Goal: Task Accomplishment & Management: Use online tool/utility

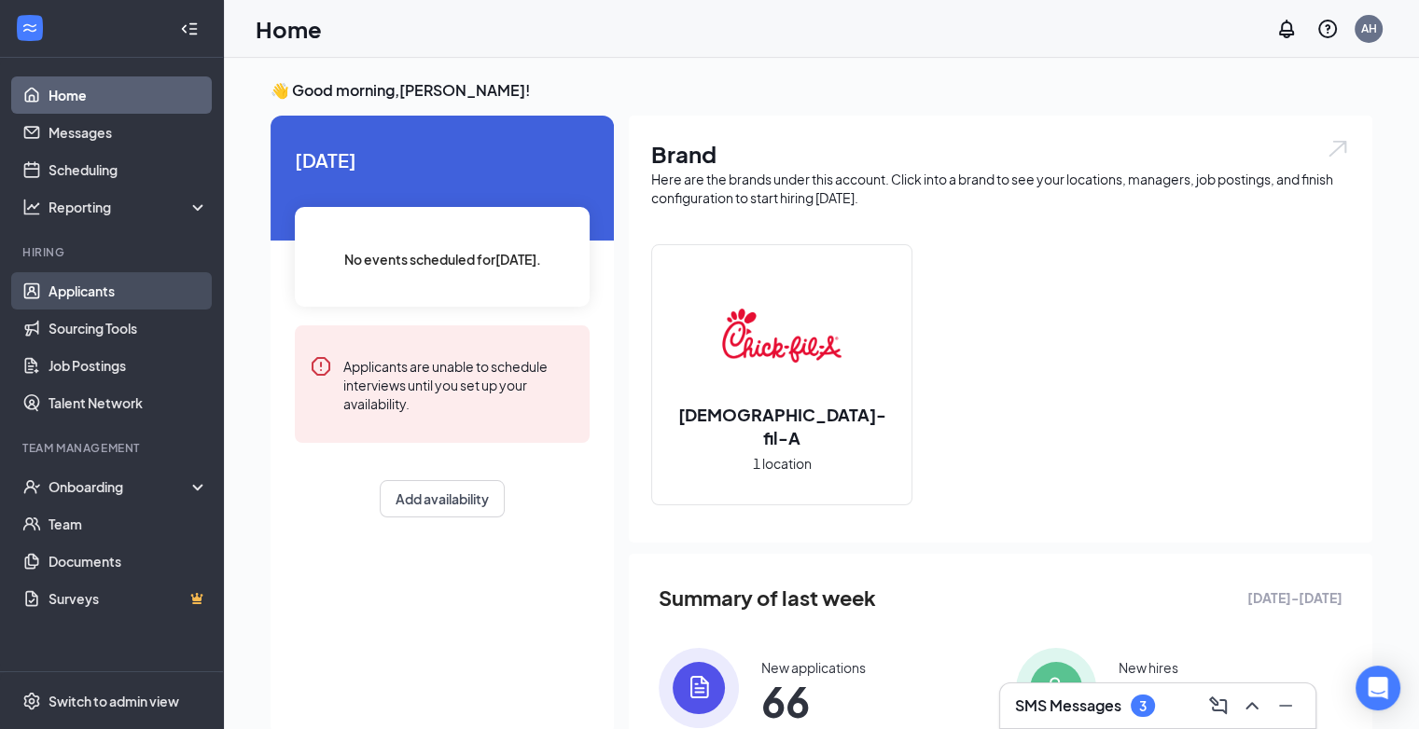
click at [80, 281] on link "Applicants" at bounding box center [129, 290] width 160 height 37
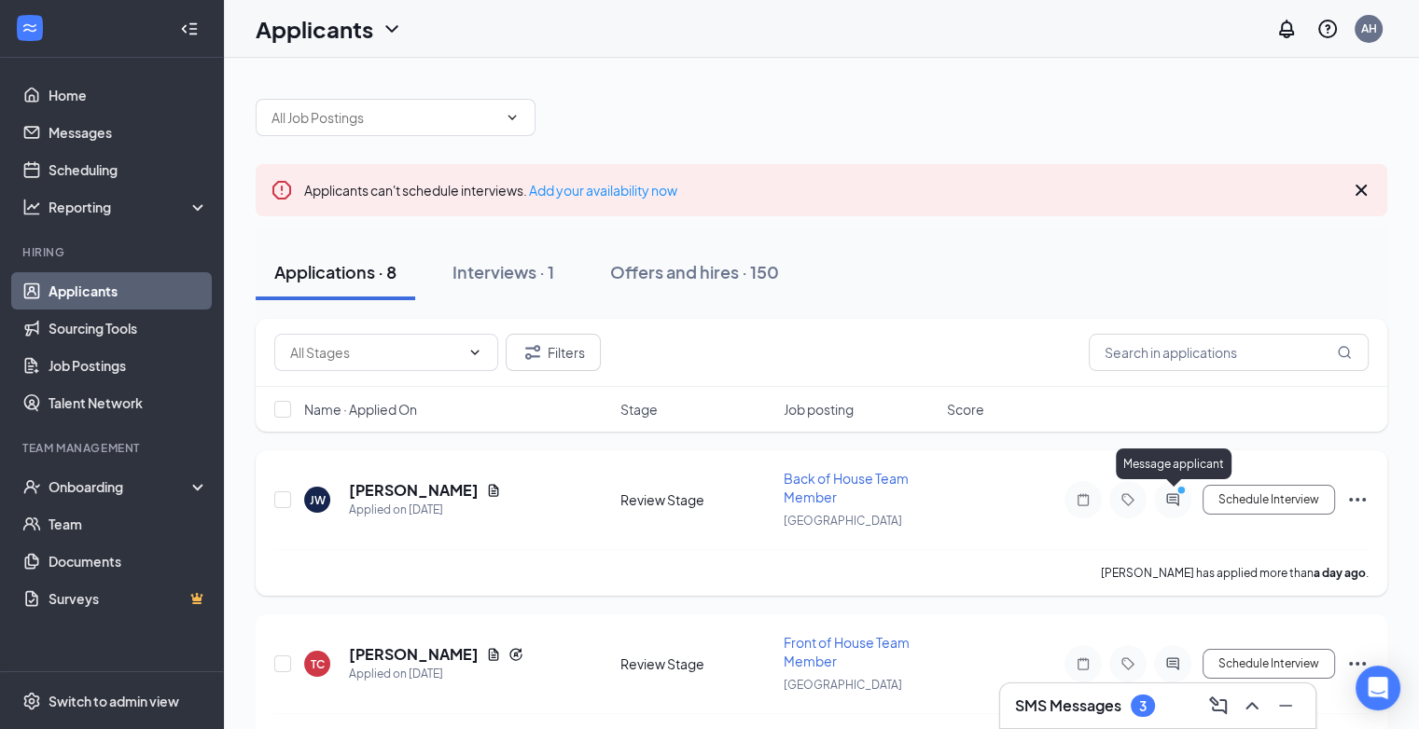
click at [1174, 494] on icon "PrimaryDot" at bounding box center [1183, 492] width 22 height 15
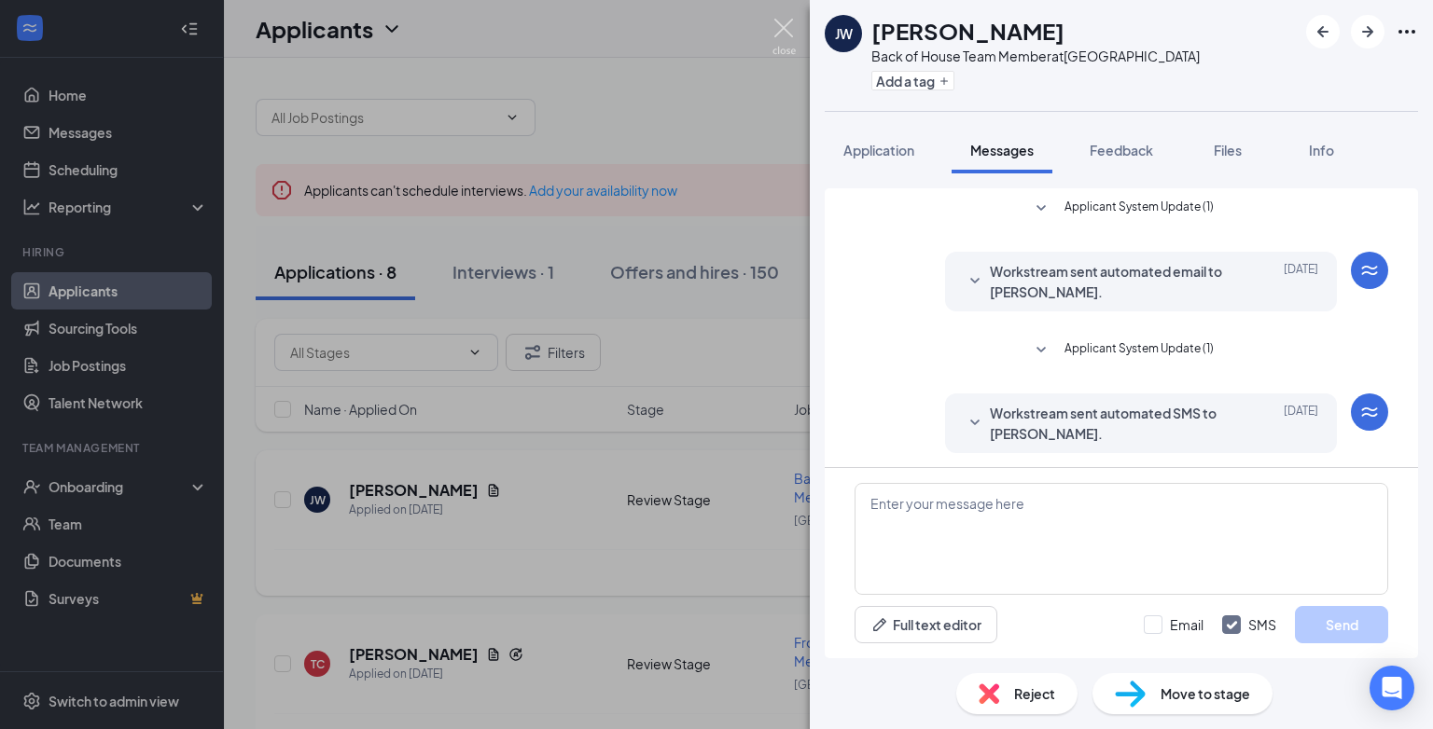
click at [774, 28] on img at bounding box center [783, 37] width 23 height 36
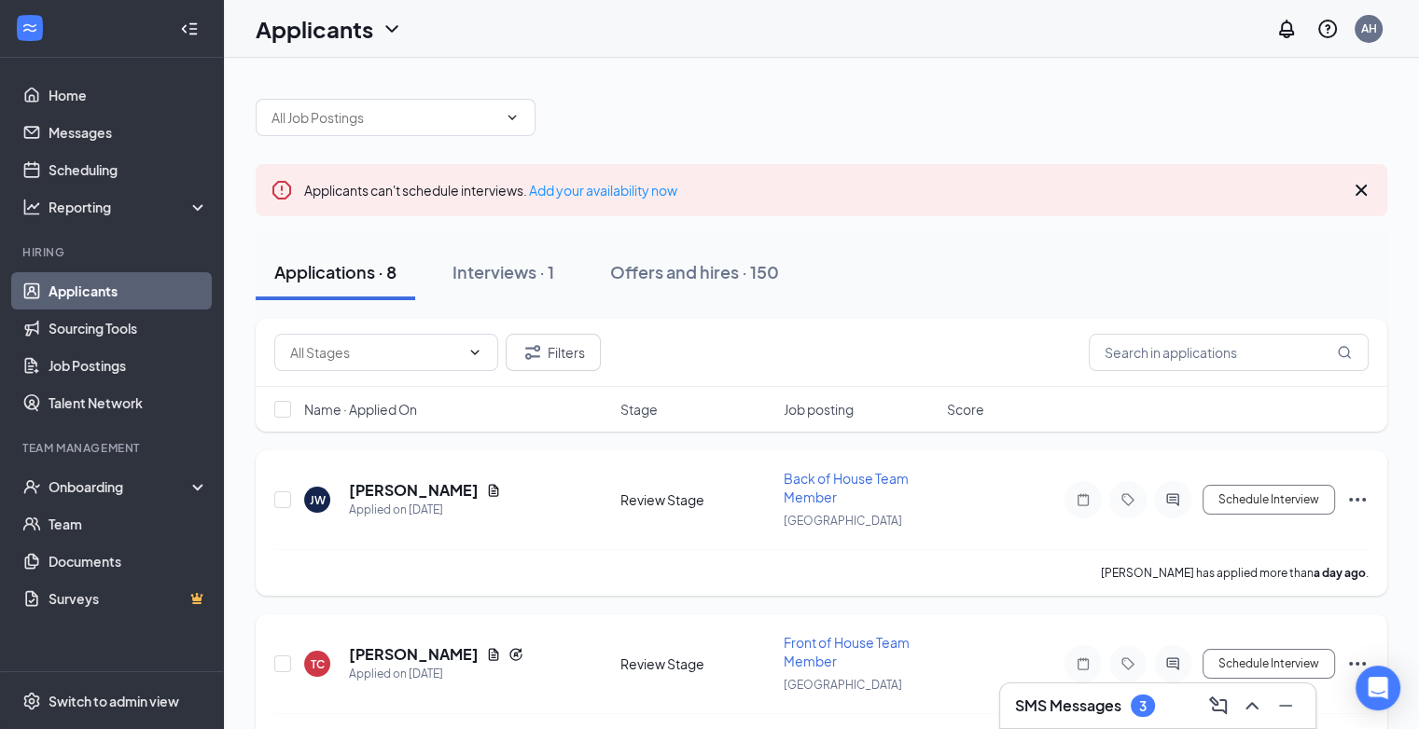
click at [1358, 659] on icon "Ellipses" at bounding box center [1357, 664] width 22 height 22
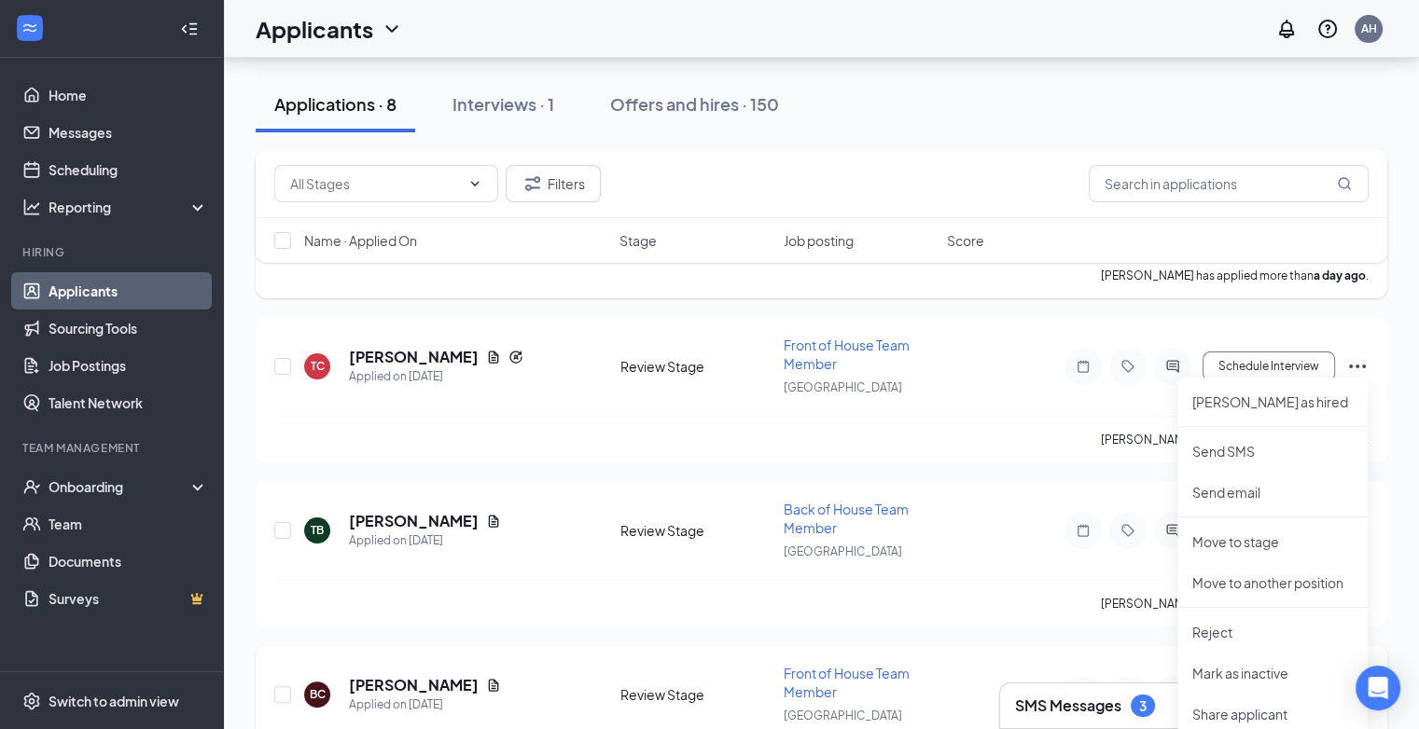
scroll to position [373, 0]
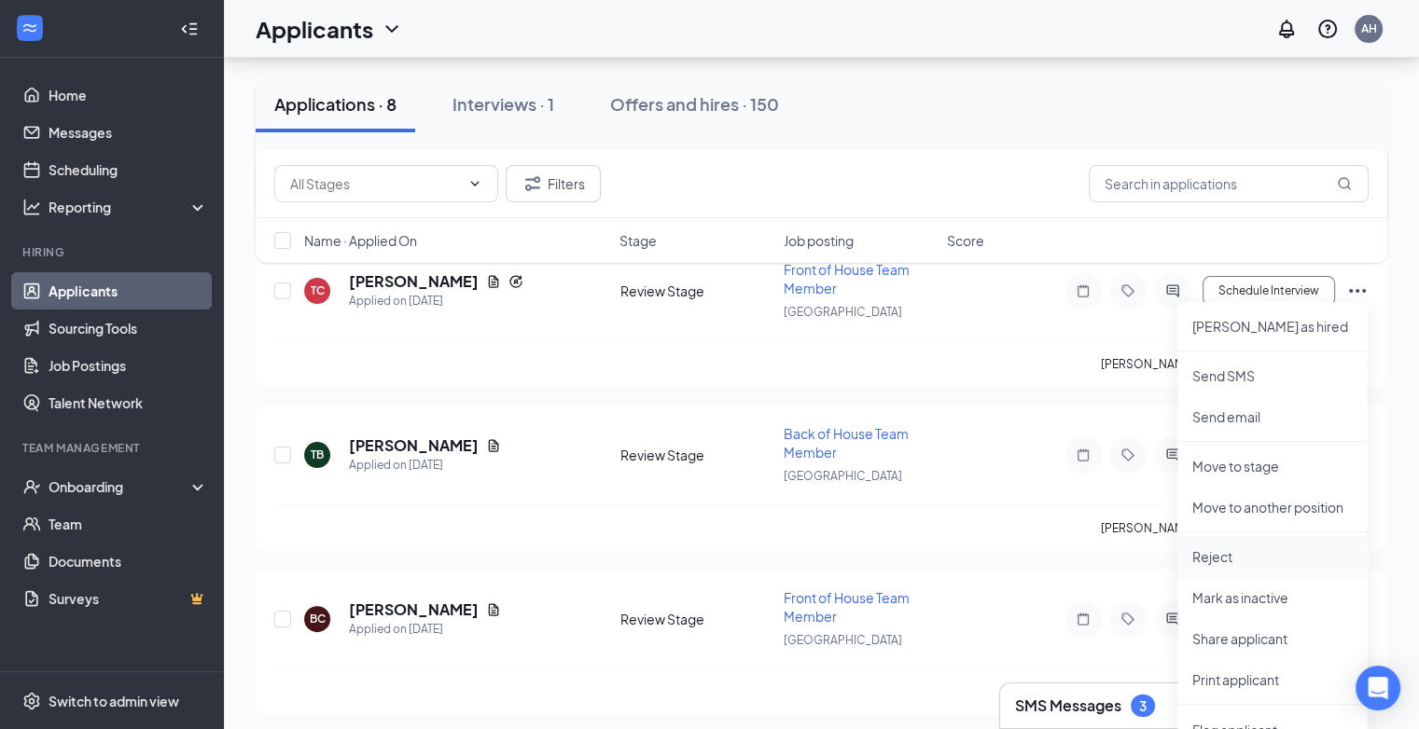
click at [1224, 562] on p "Reject" at bounding box center [1272, 557] width 160 height 19
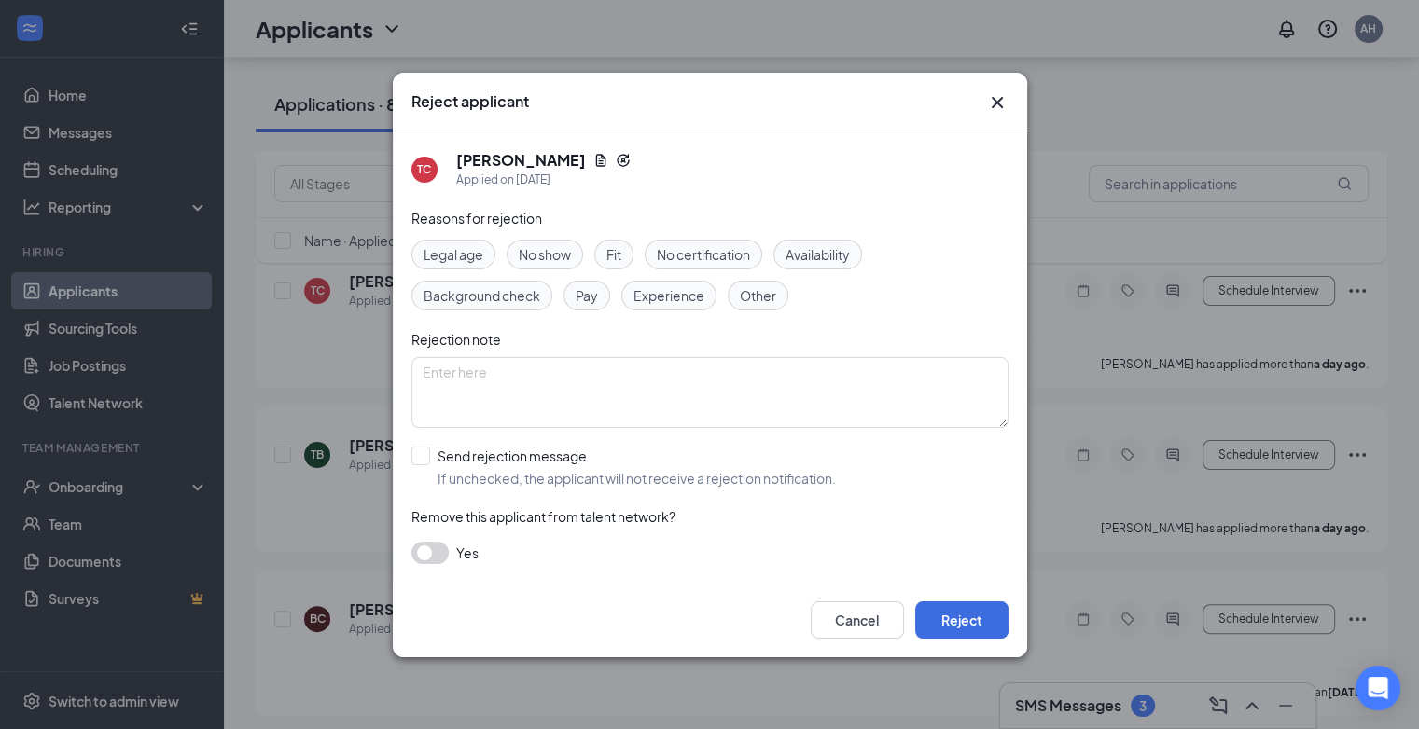
click at [431, 555] on button "button" at bounding box center [429, 553] width 37 height 22
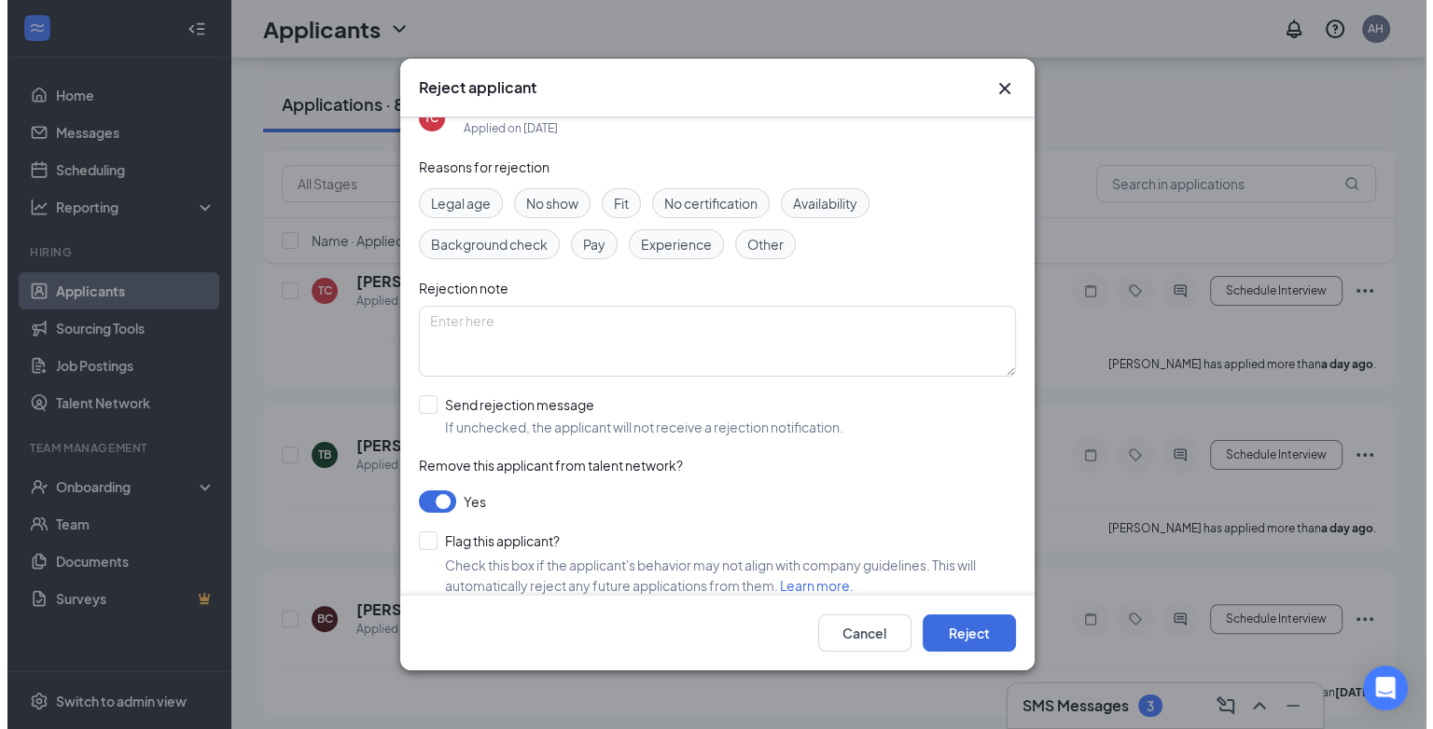
scroll to position [55, 0]
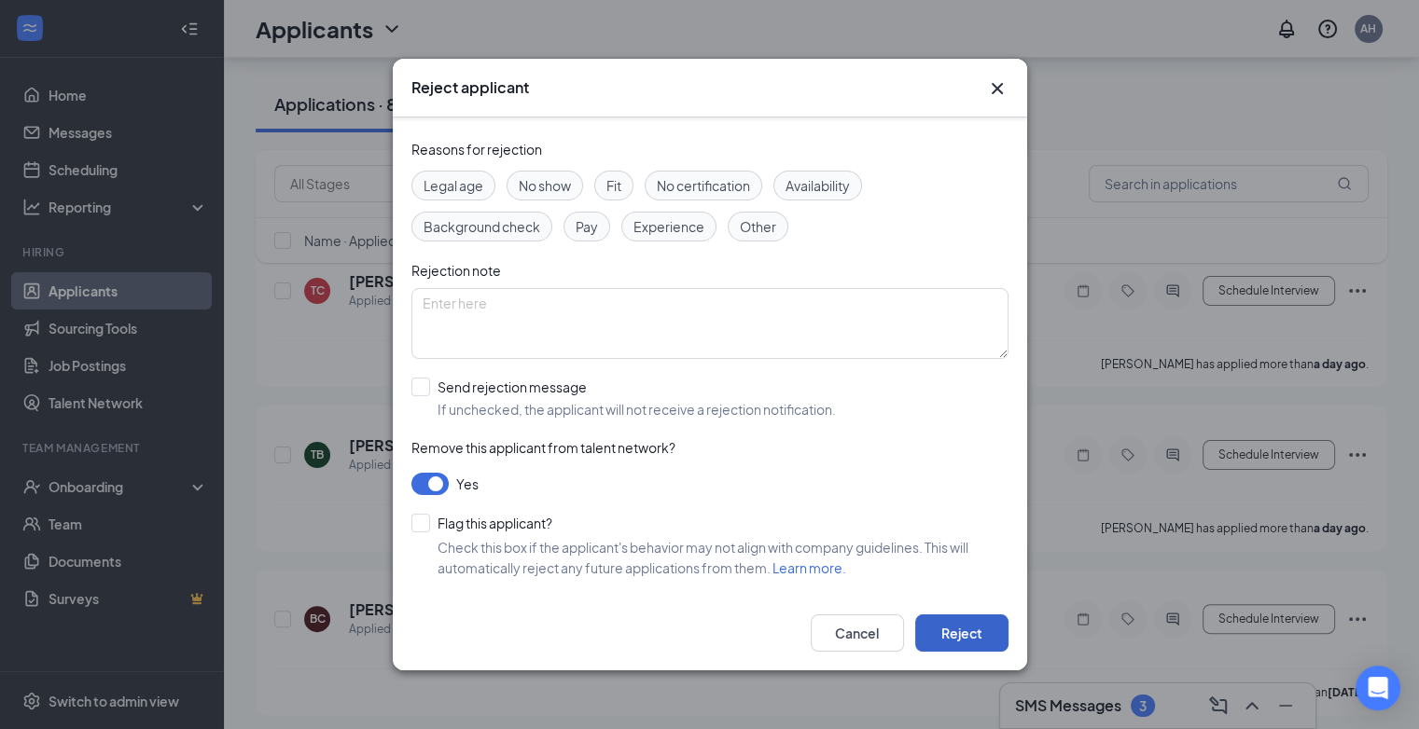
click at [952, 639] on button "Reject" at bounding box center [961, 633] width 93 height 37
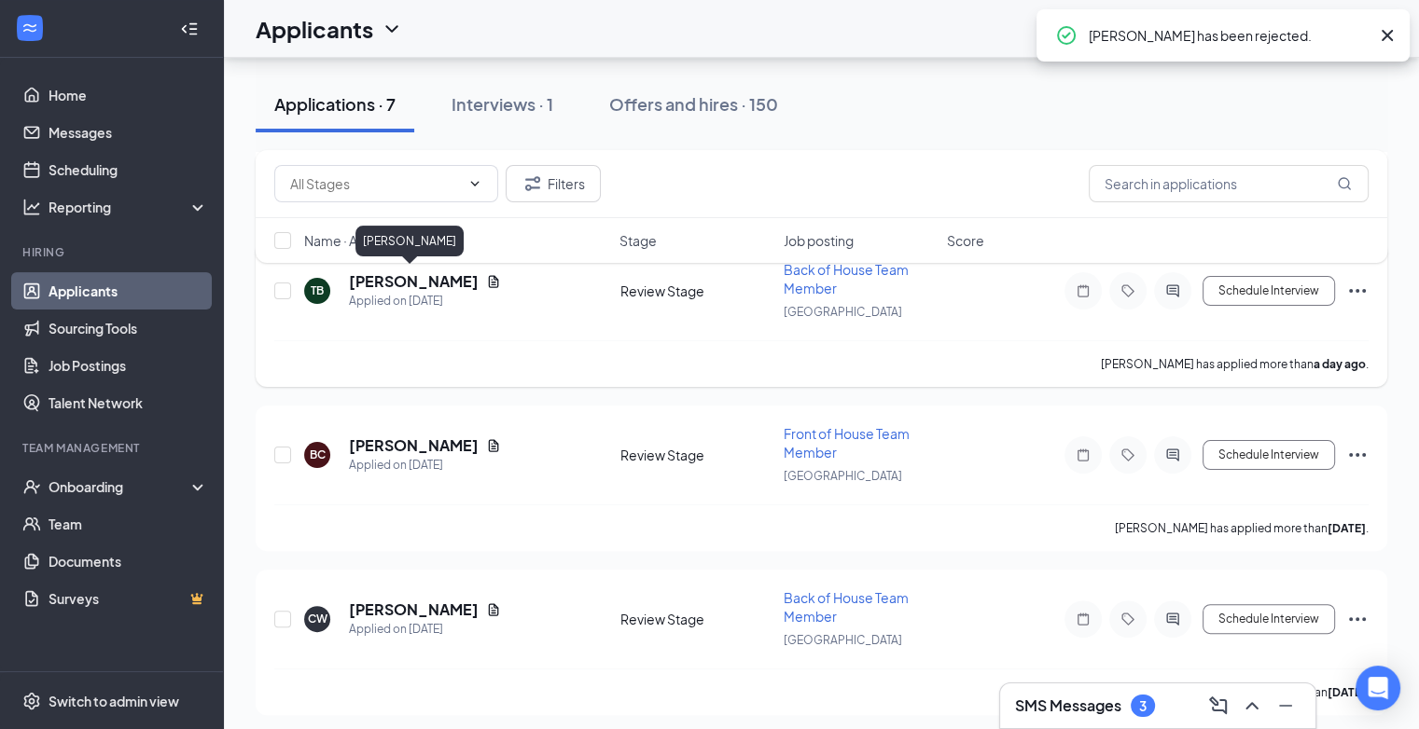
click at [428, 283] on h5 "[PERSON_NAME]" at bounding box center [414, 281] width 130 height 21
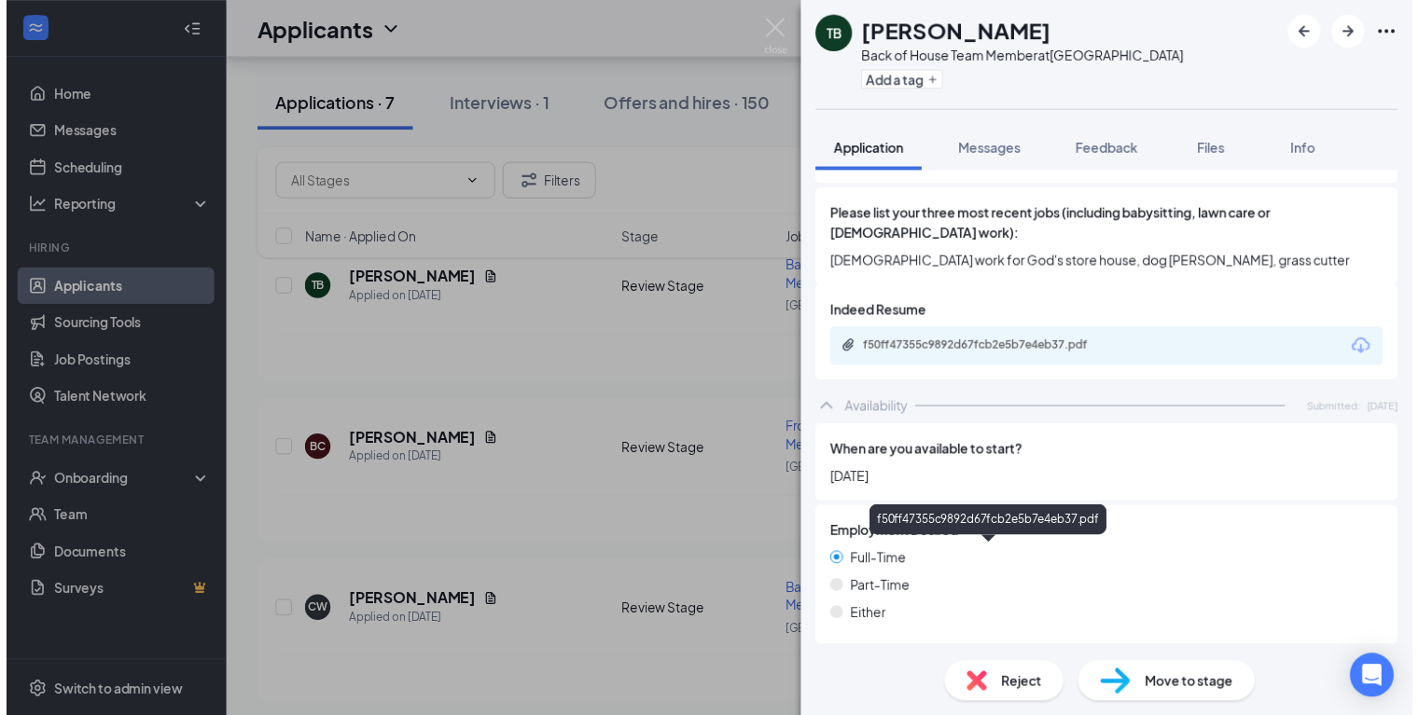
scroll to position [933, 0]
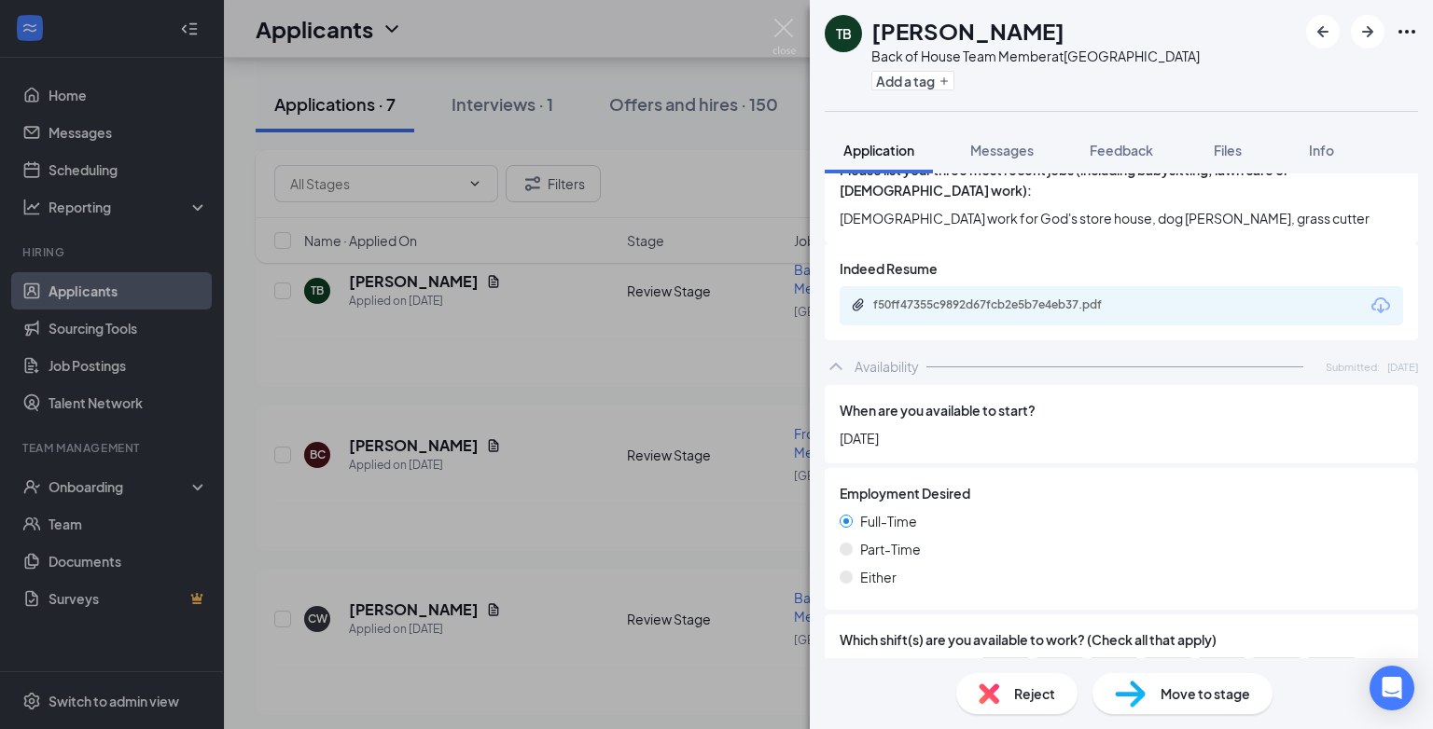
click at [413, 534] on div "TB [PERSON_NAME] Back of House Team Member at [GEOGRAPHIC_DATA] Add a tag Appli…" at bounding box center [716, 364] width 1433 height 729
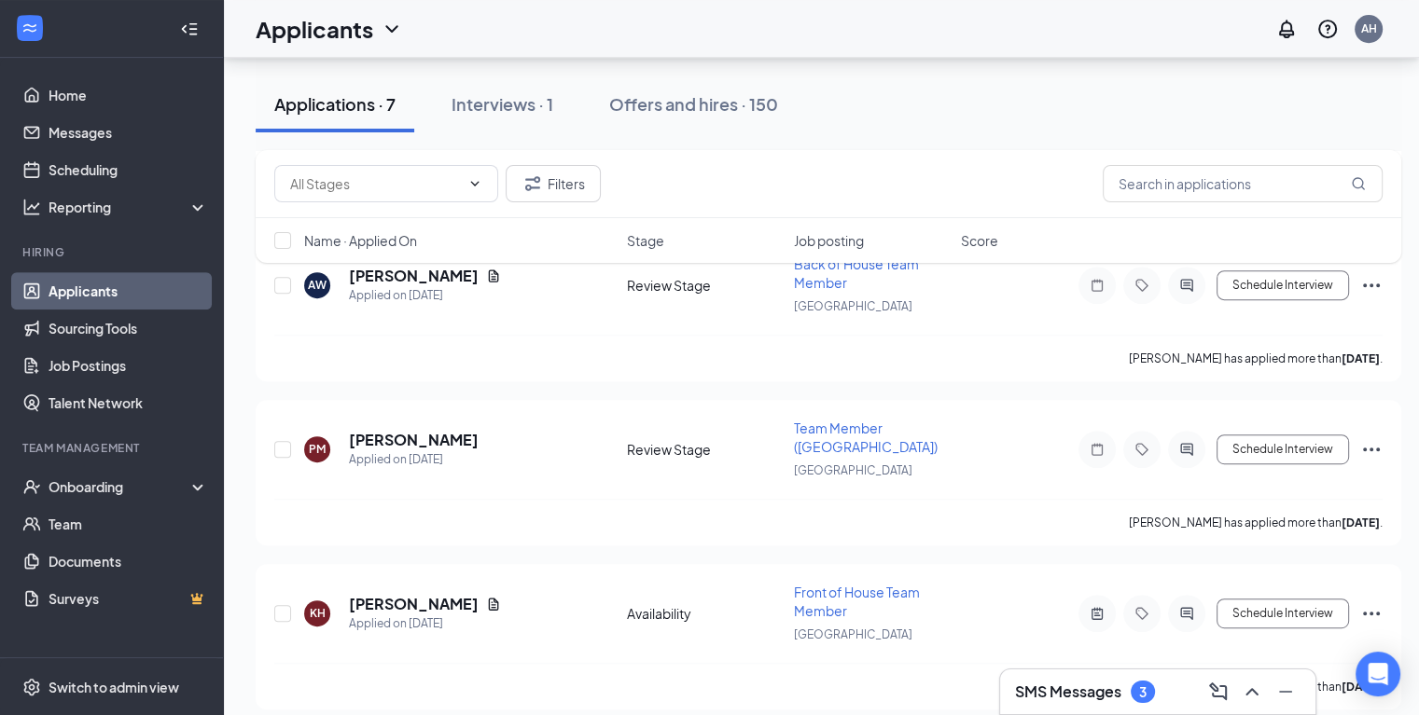
scroll to position [873, 0]
click at [507, 100] on div "Interviews · 1" at bounding box center [502, 103] width 102 height 23
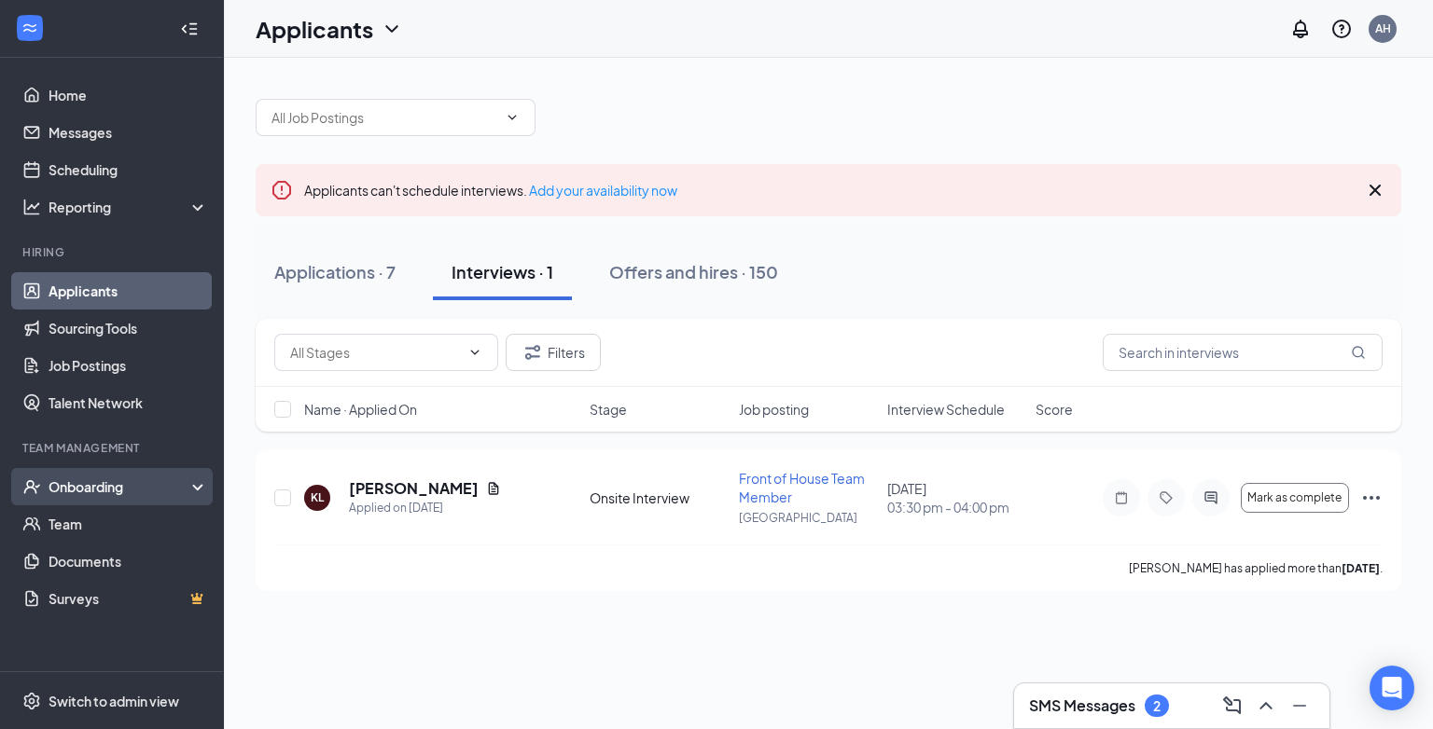
click at [93, 491] on div "Onboarding" at bounding box center [121, 487] width 144 height 19
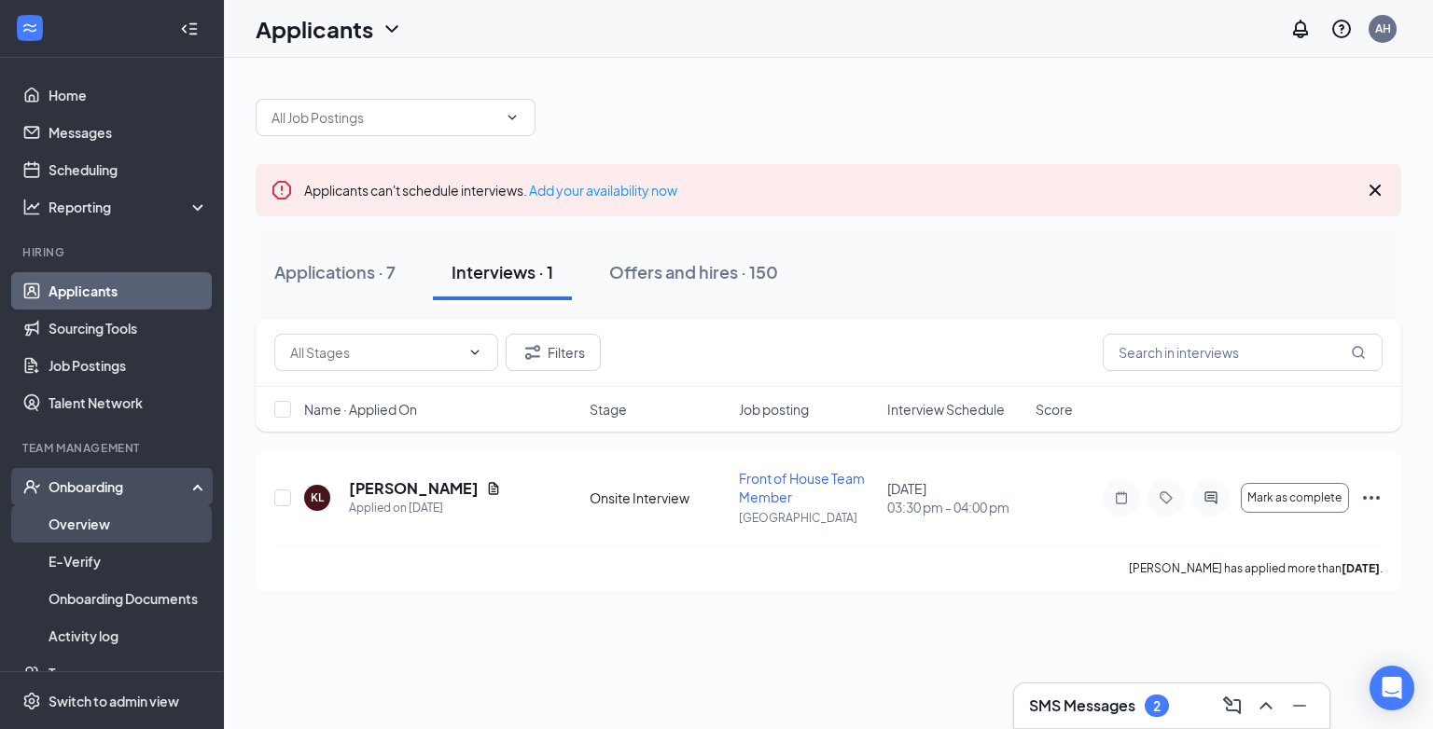
click at [92, 535] on link "Overview" at bounding box center [129, 524] width 160 height 37
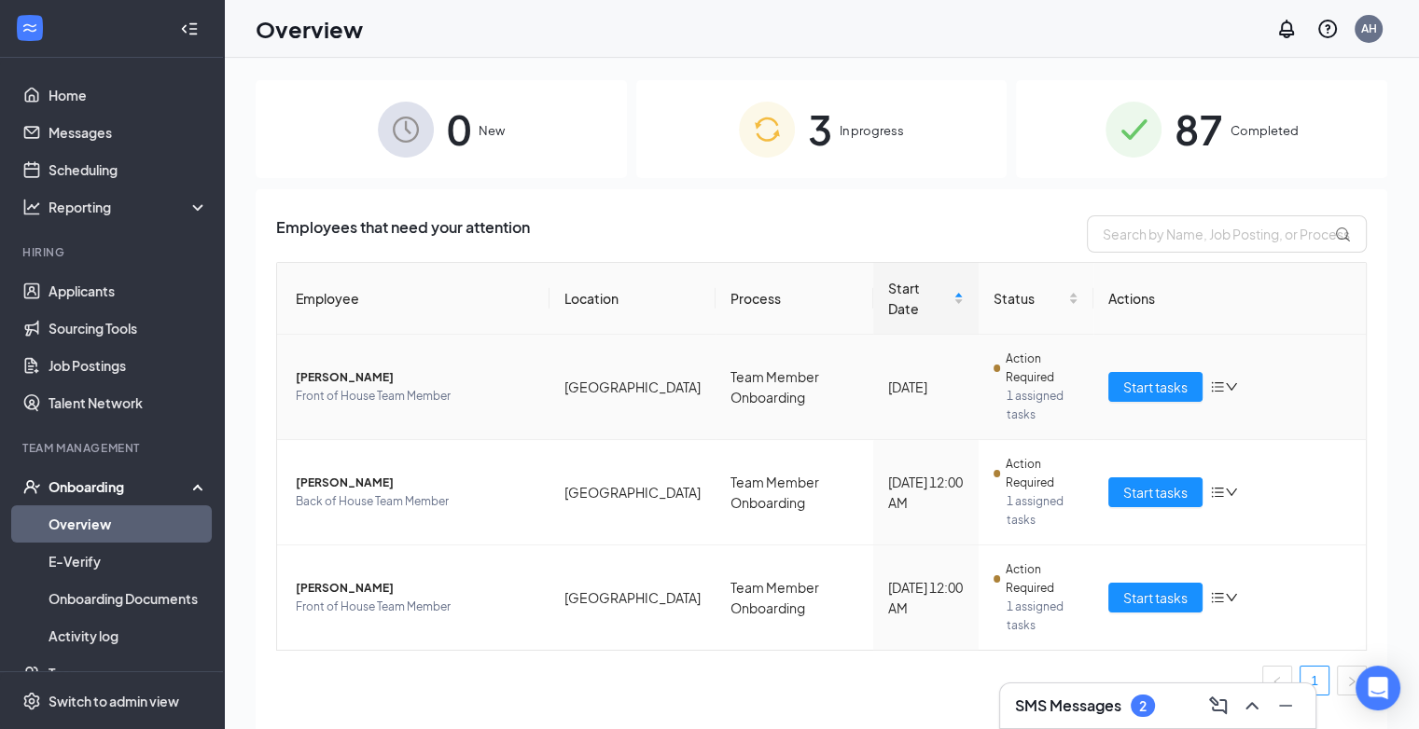
click at [332, 368] on span "[PERSON_NAME]" at bounding box center [415, 377] width 239 height 19
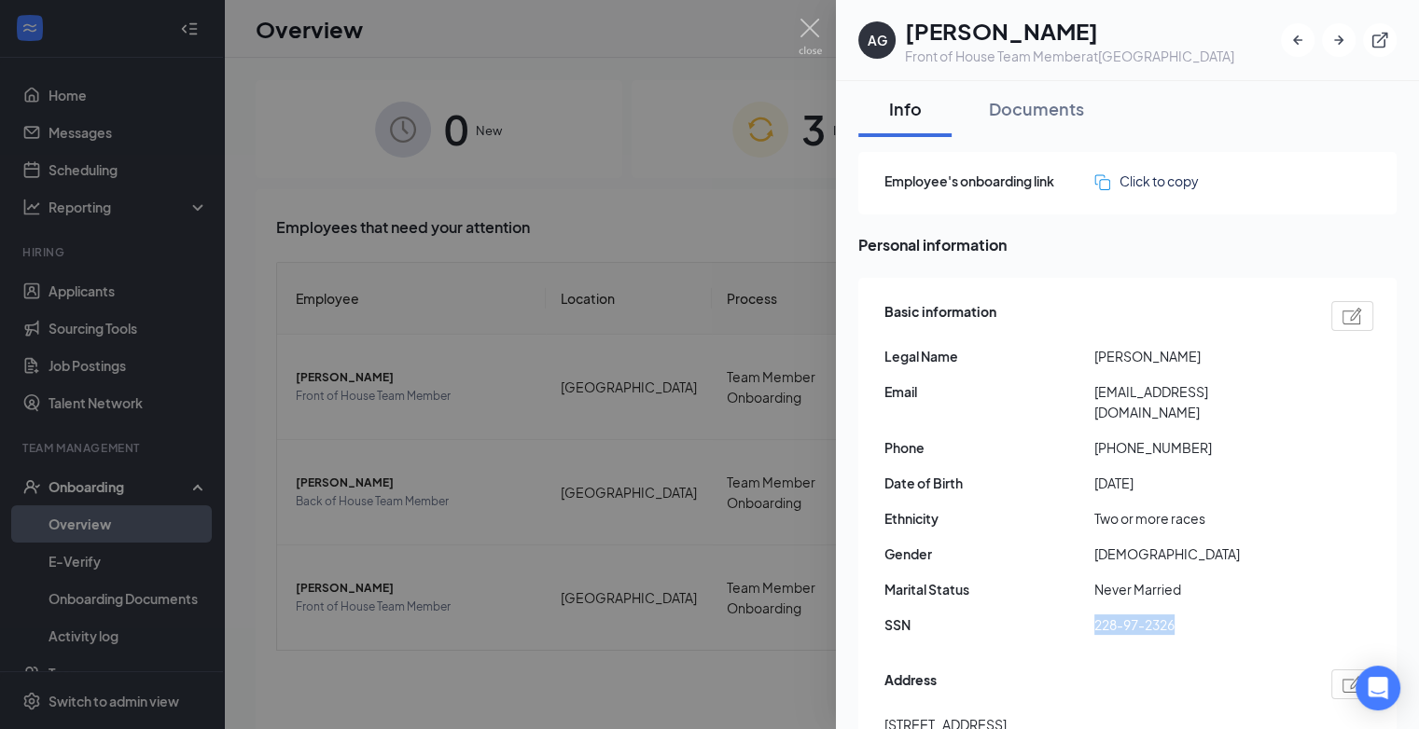
drag, startPoint x: 1102, startPoint y: 605, endPoint x: 1183, endPoint y: 605, distance: 81.2
click at [1183, 615] on span "228-97-2326" at bounding box center [1199, 625] width 210 height 21
drag, startPoint x: 1183, startPoint y: 605, endPoint x: 1165, endPoint y: 603, distance: 17.8
copy span "228-97-2326"
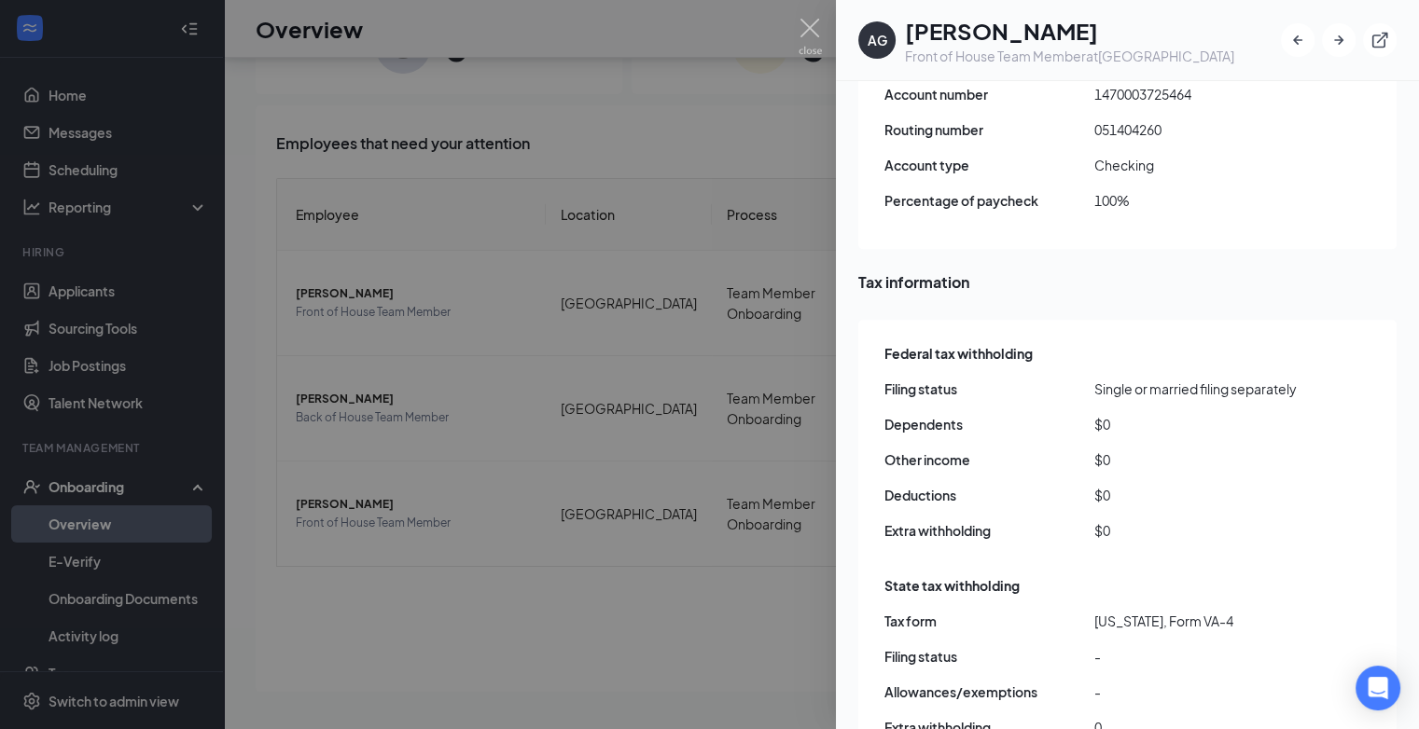
scroll to position [1530, 0]
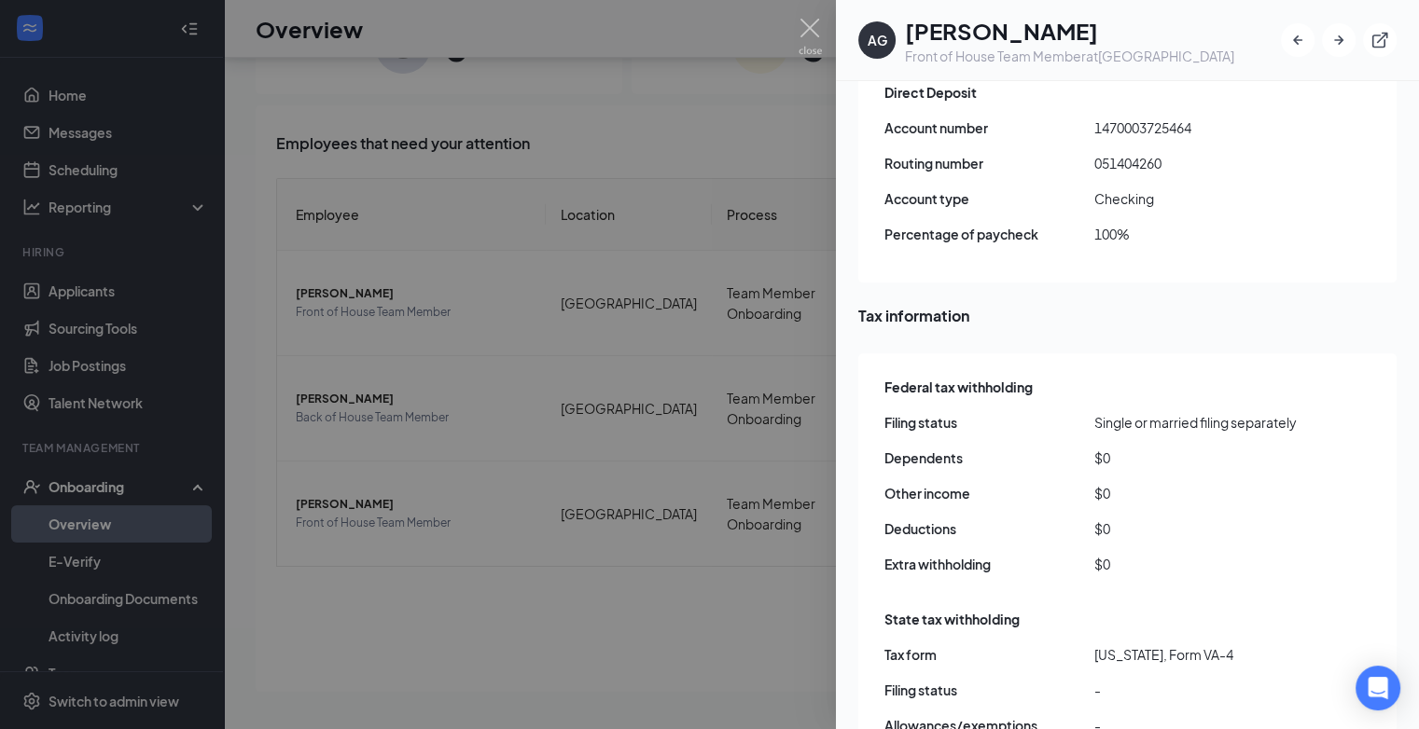
click at [720, 99] on div at bounding box center [709, 364] width 1419 height 729
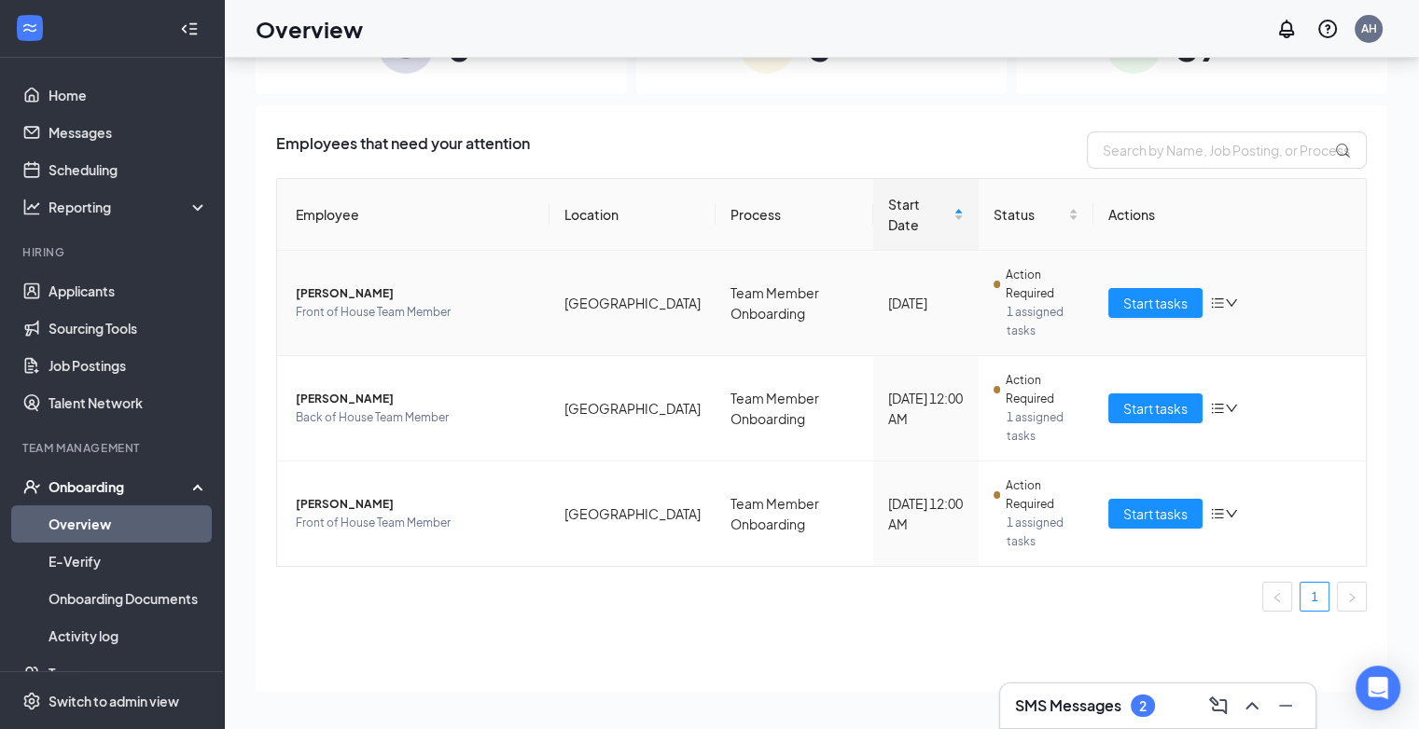
click at [332, 284] on span "[PERSON_NAME]" at bounding box center [415, 293] width 239 height 19
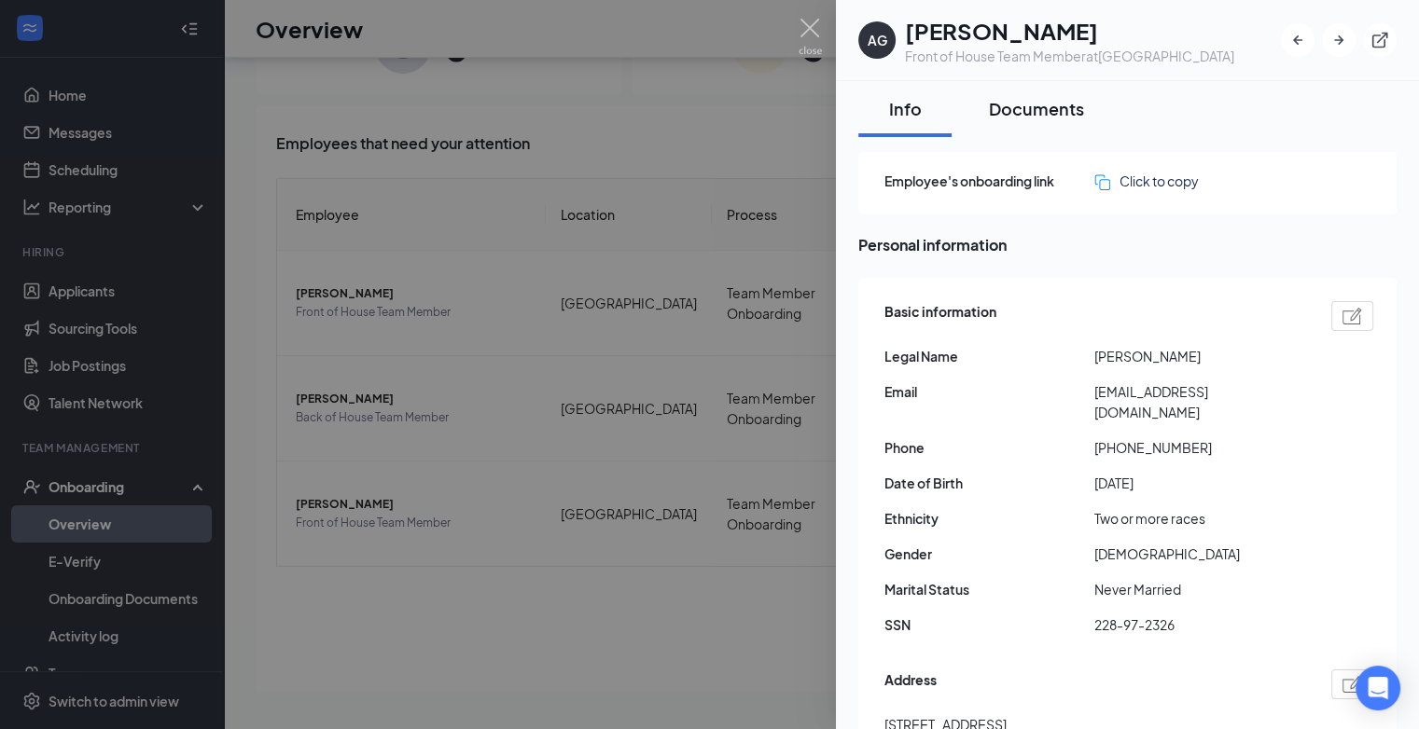
click at [1028, 99] on div "Documents" at bounding box center [1036, 108] width 95 height 23
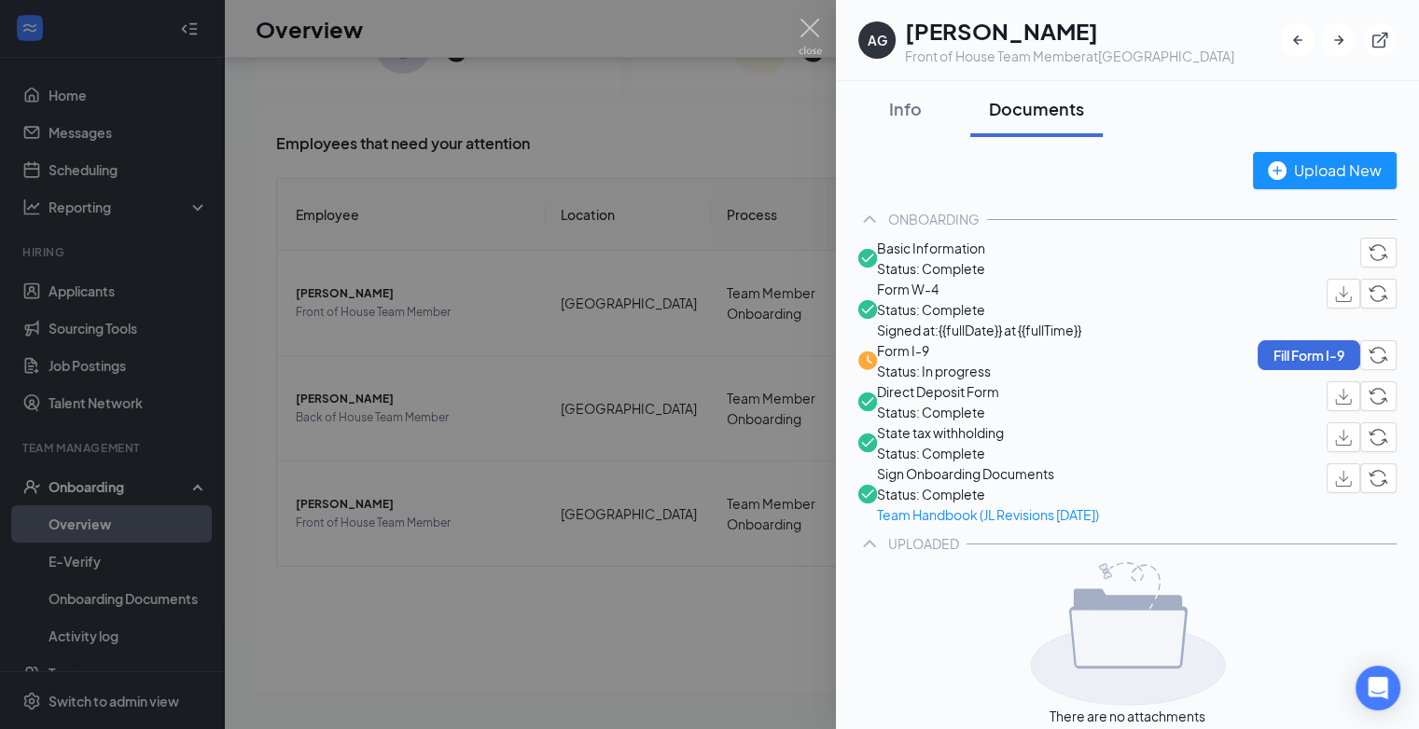
click at [985, 253] on span "Basic Information" at bounding box center [931, 248] width 108 height 21
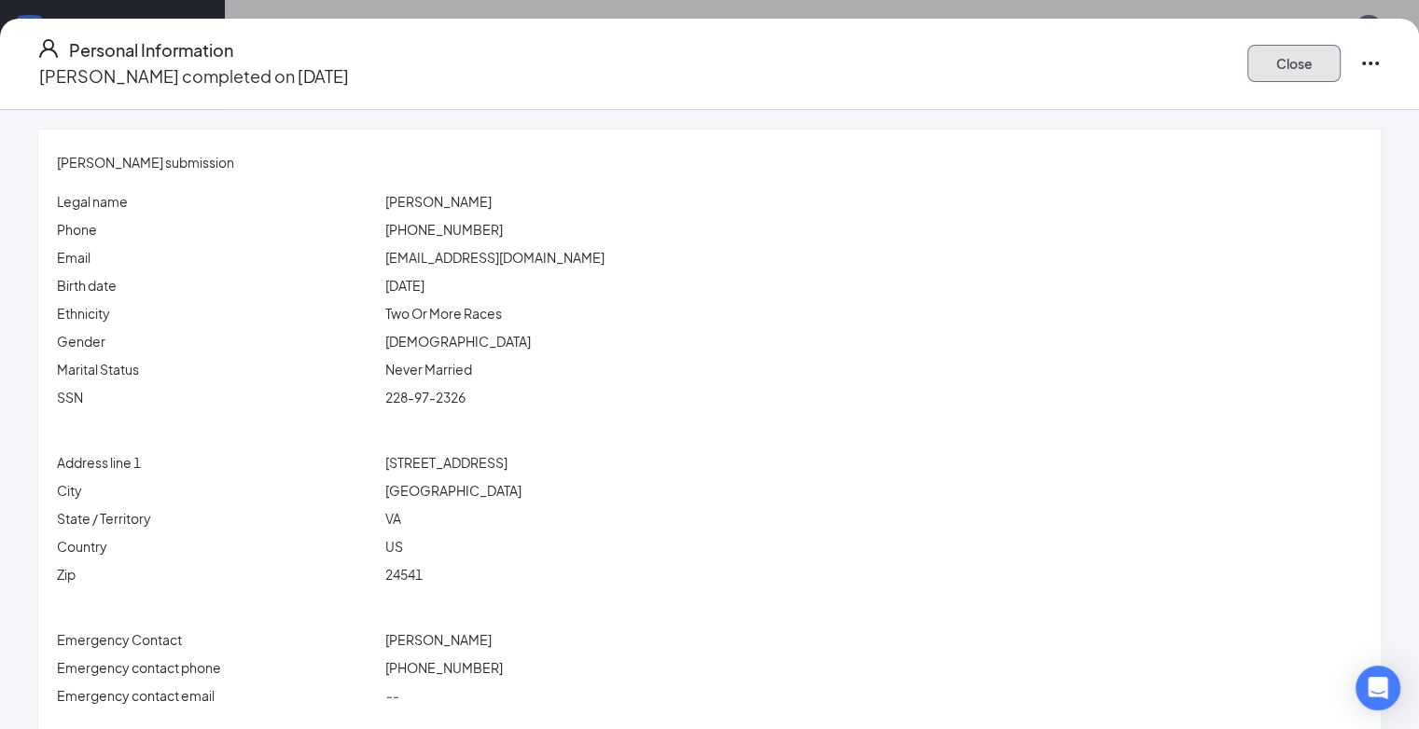
click at [1302, 57] on button "Close" at bounding box center [1293, 63] width 93 height 37
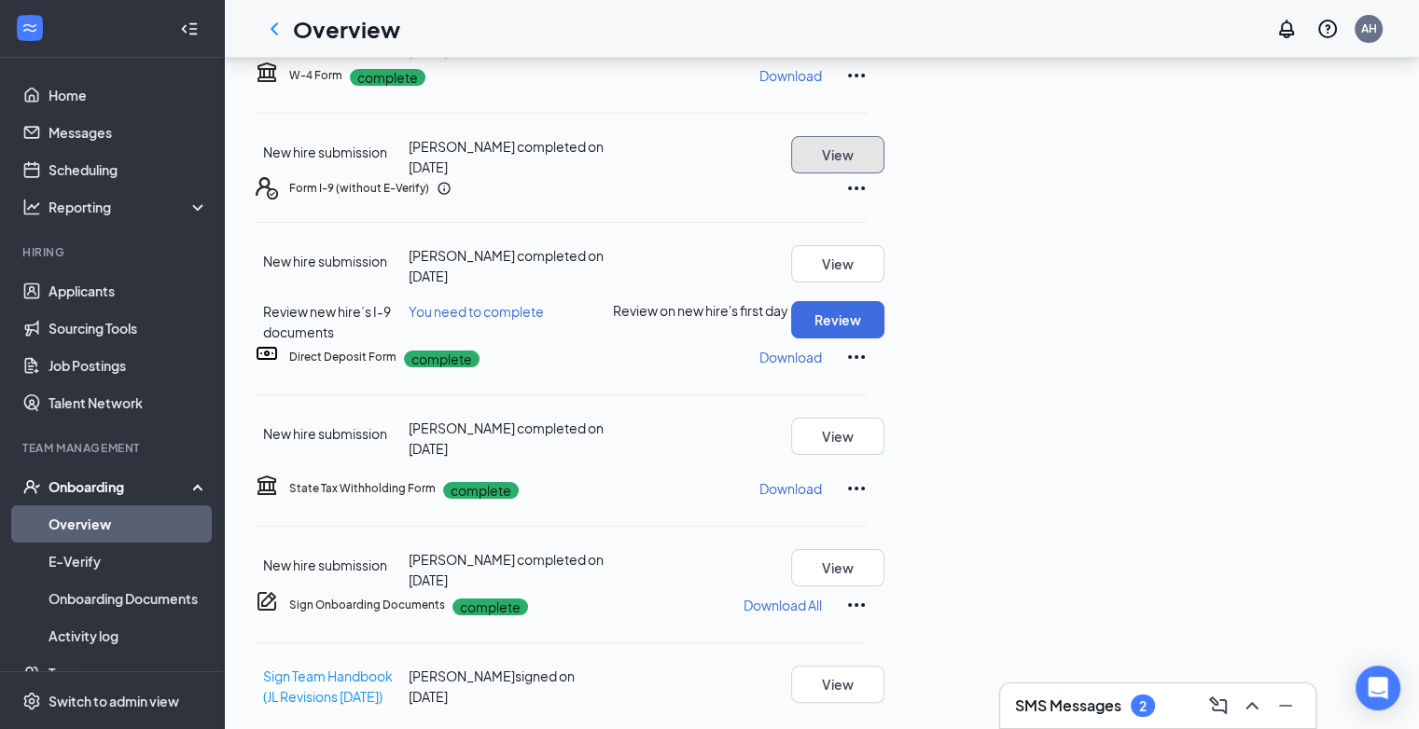
click at [884, 173] on button "View" at bounding box center [837, 154] width 93 height 37
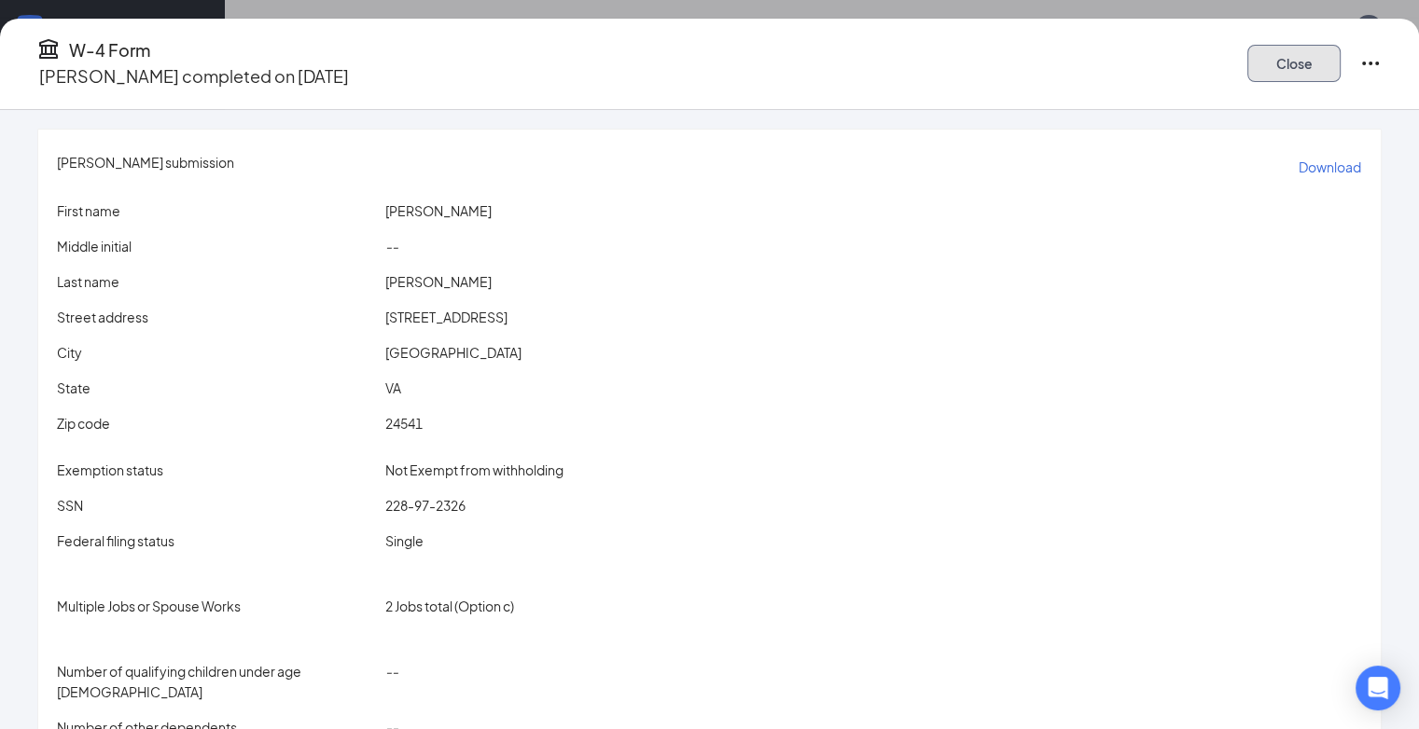
click at [1282, 54] on button "Close" at bounding box center [1293, 63] width 93 height 37
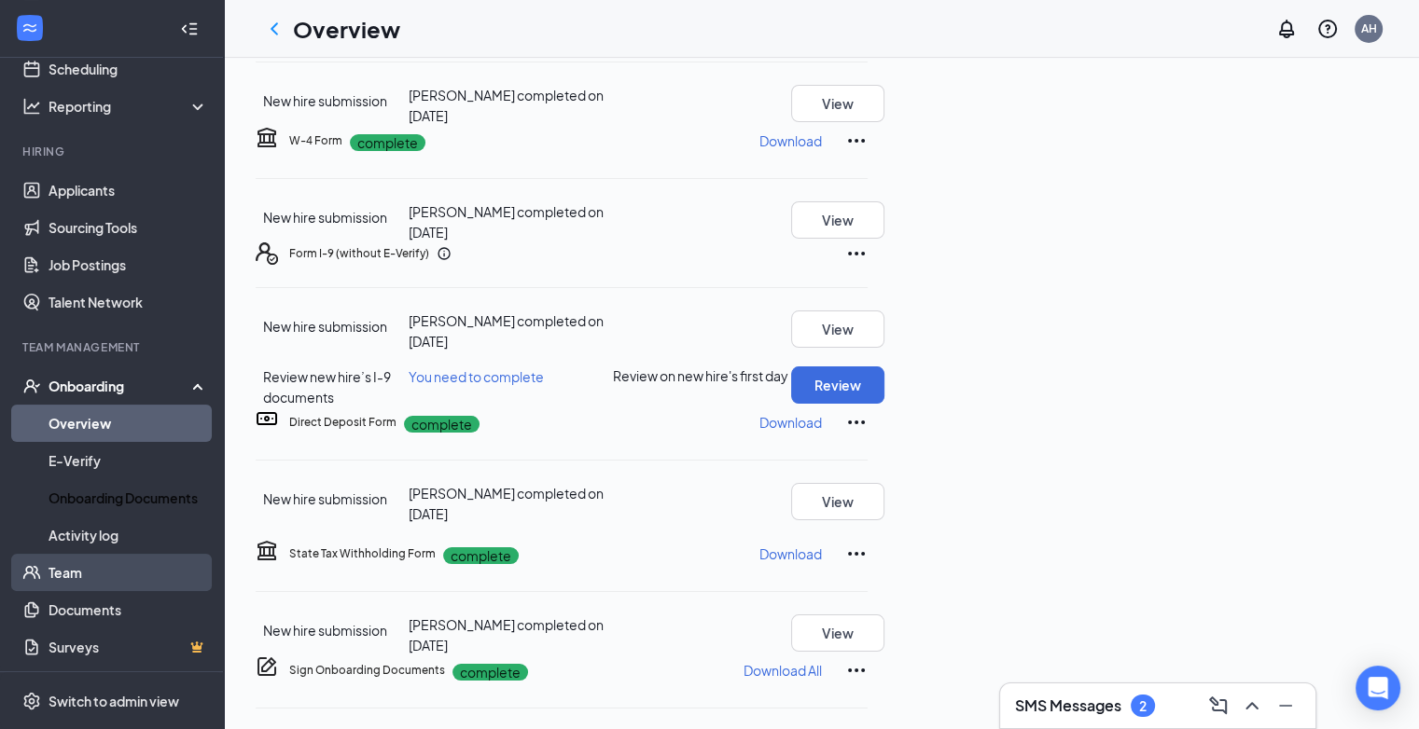
scroll to position [102, 0]
click at [90, 371] on div "Onboarding" at bounding box center [112, 385] width 224 height 37
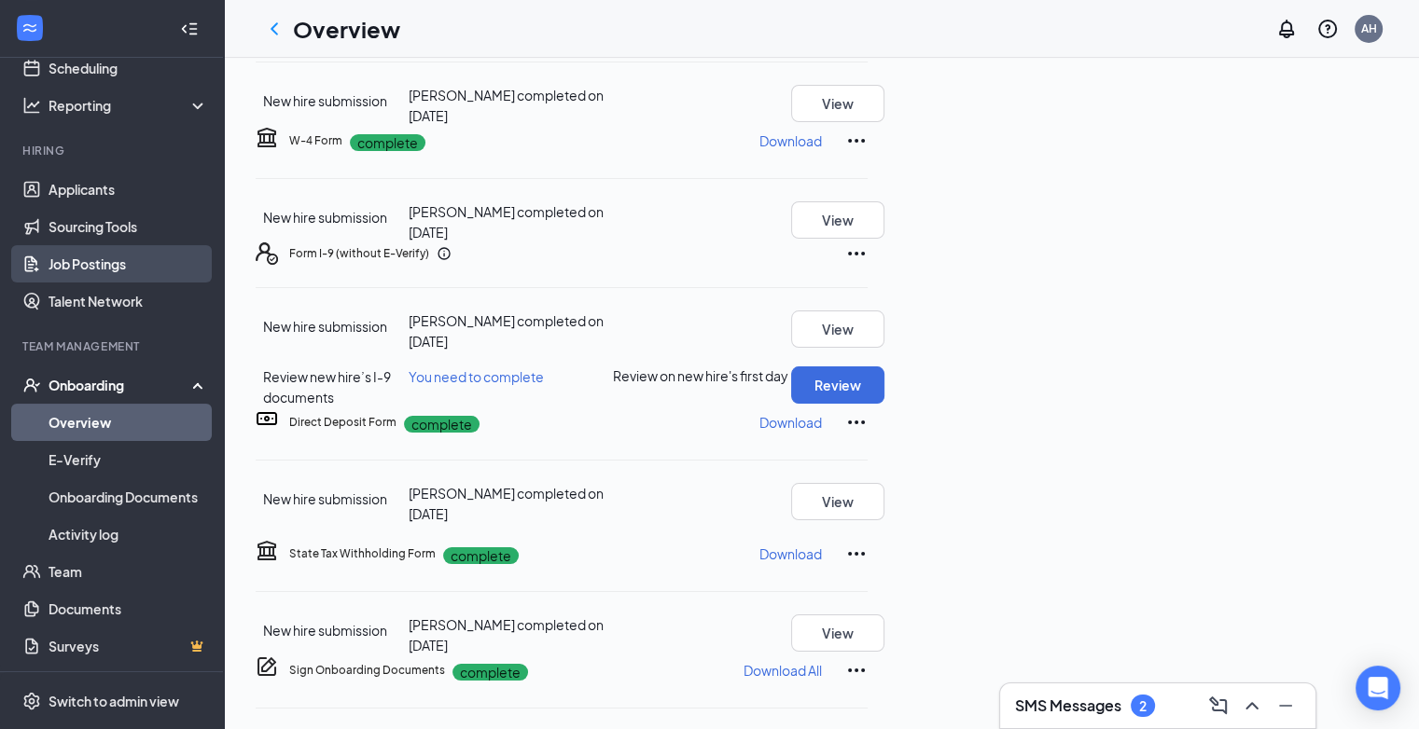
scroll to position [0, 0]
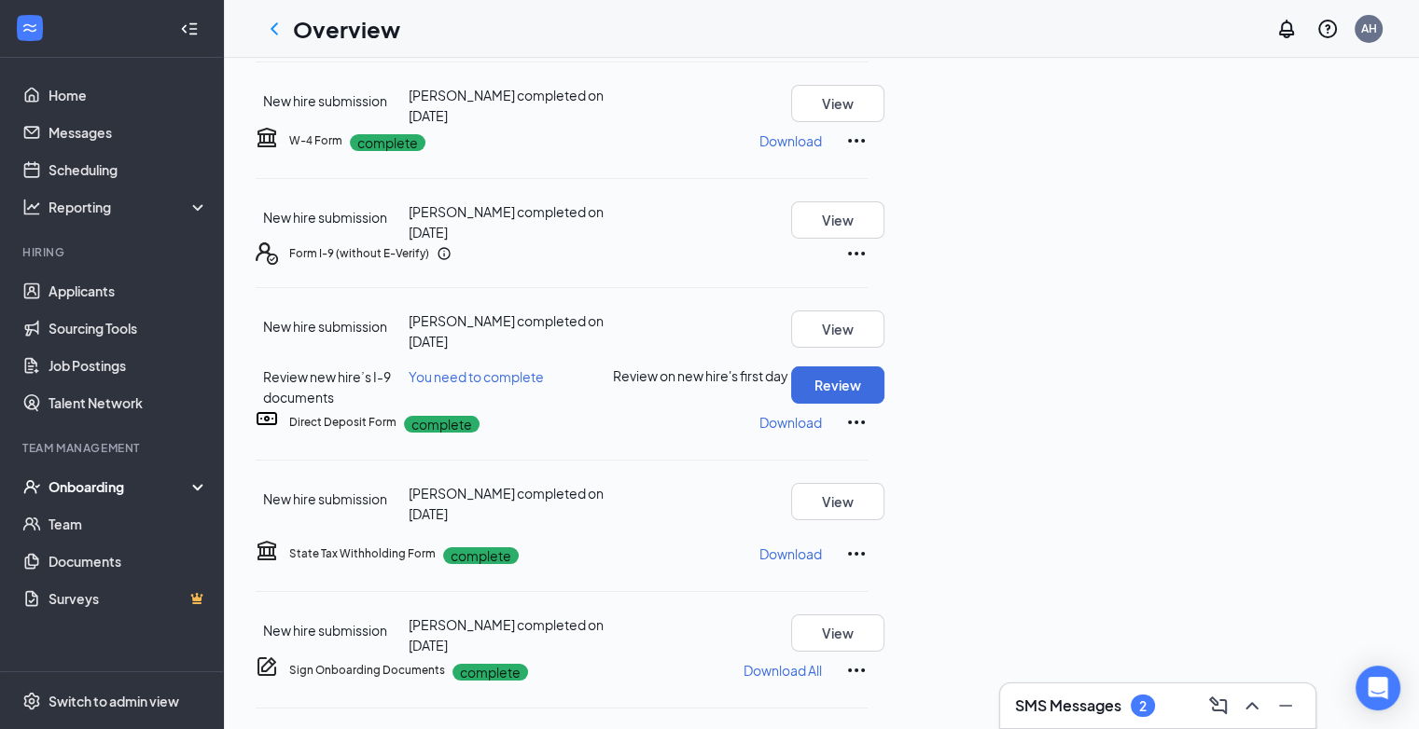
click at [90, 488] on div "Onboarding" at bounding box center [121, 487] width 144 height 19
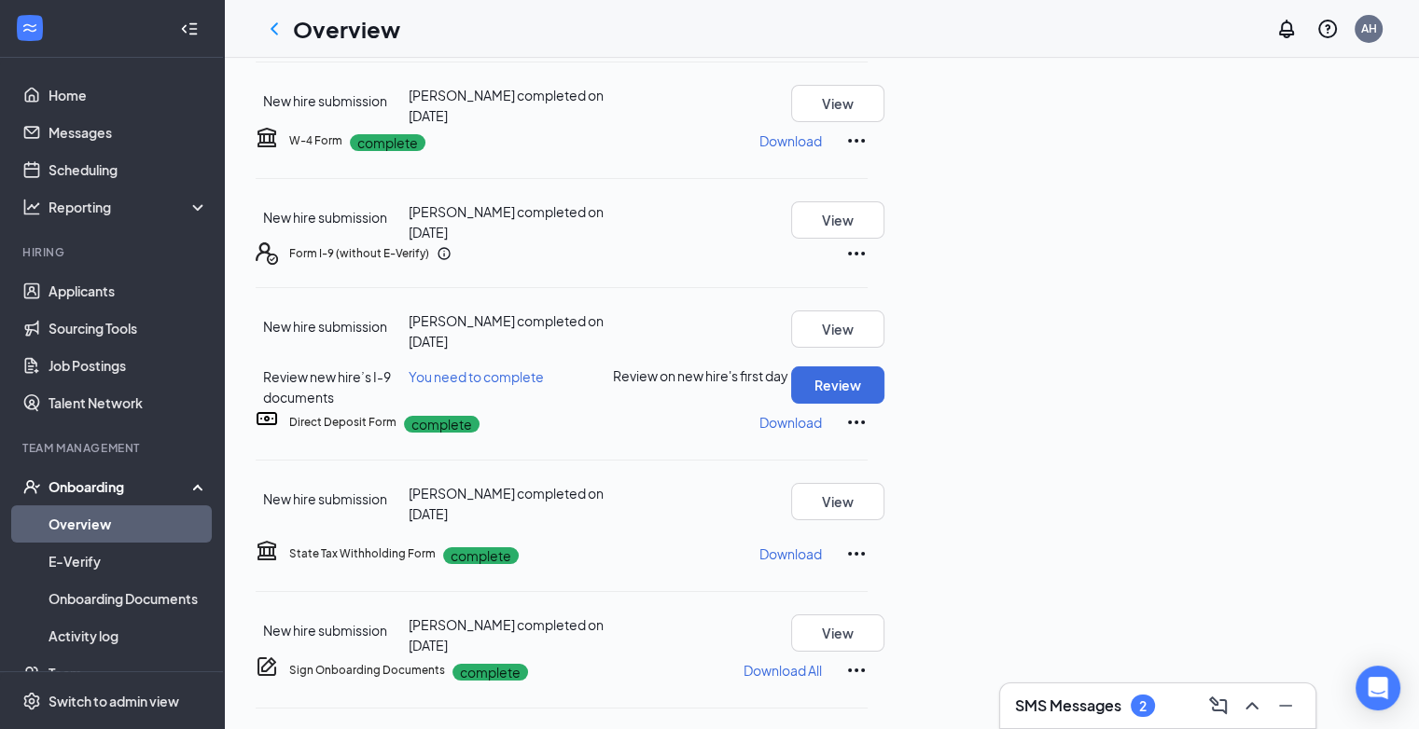
click at [93, 532] on link "Overview" at bounding box center [129, 524] width 160 height 37
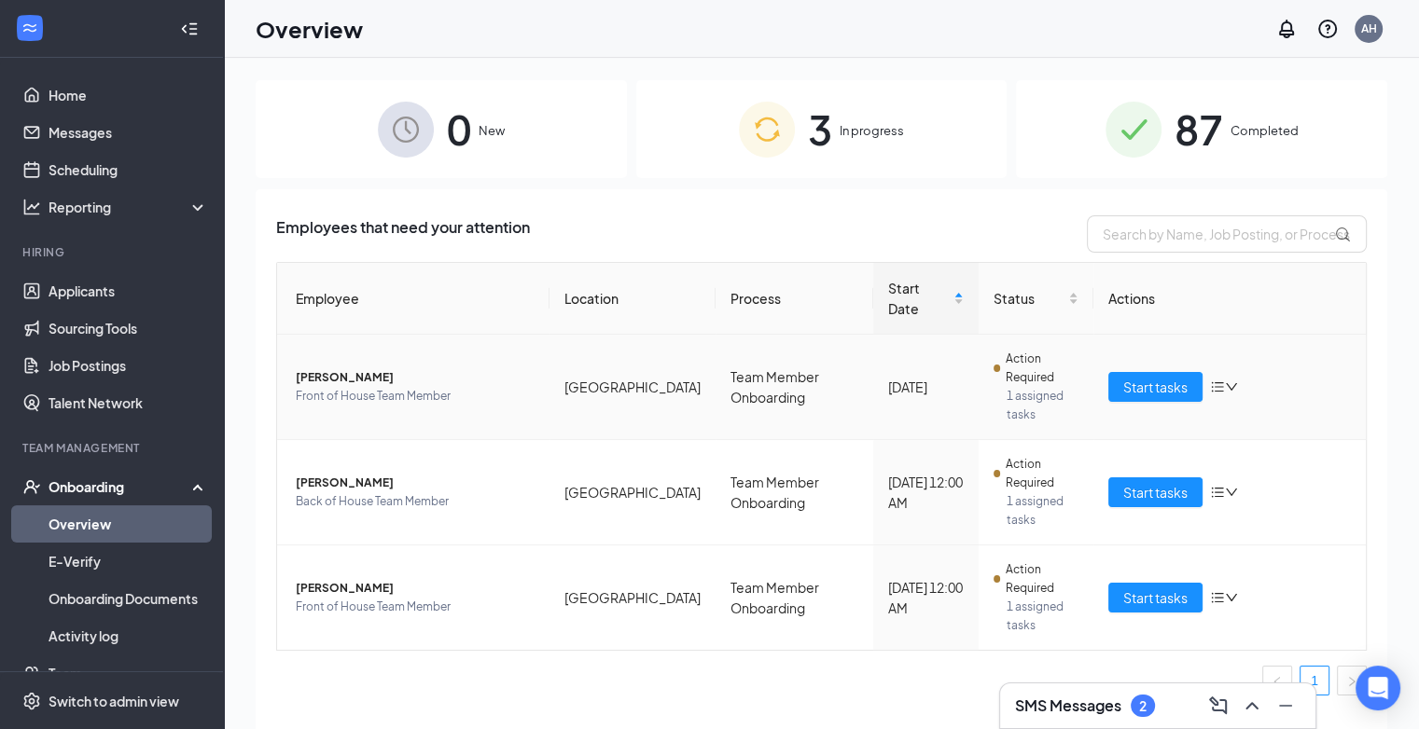
click at [350, 368] on span "[PERSON_NAME]" at bounding box center [415, 377] width 239 height 19
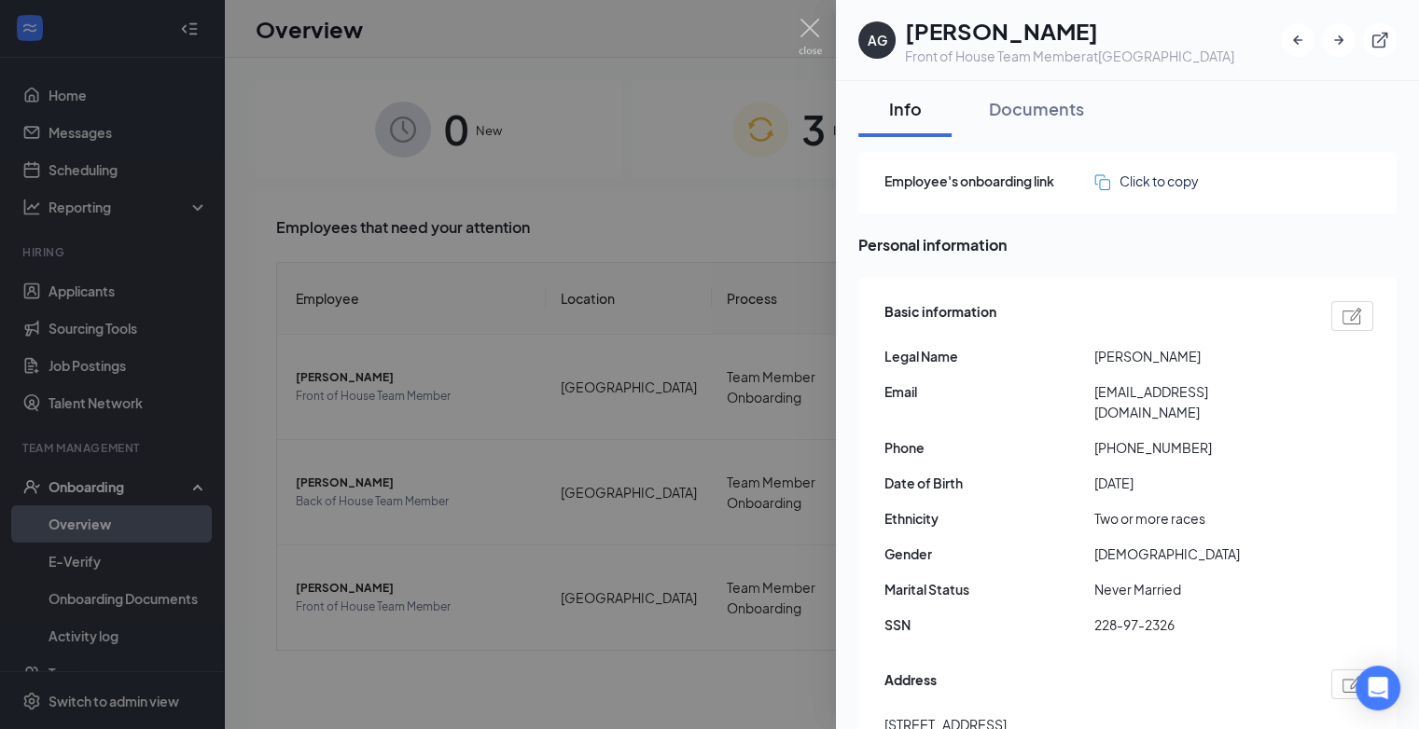
click at [1342, 321] on img at bounding box center [1352, 316] width 20 height 17
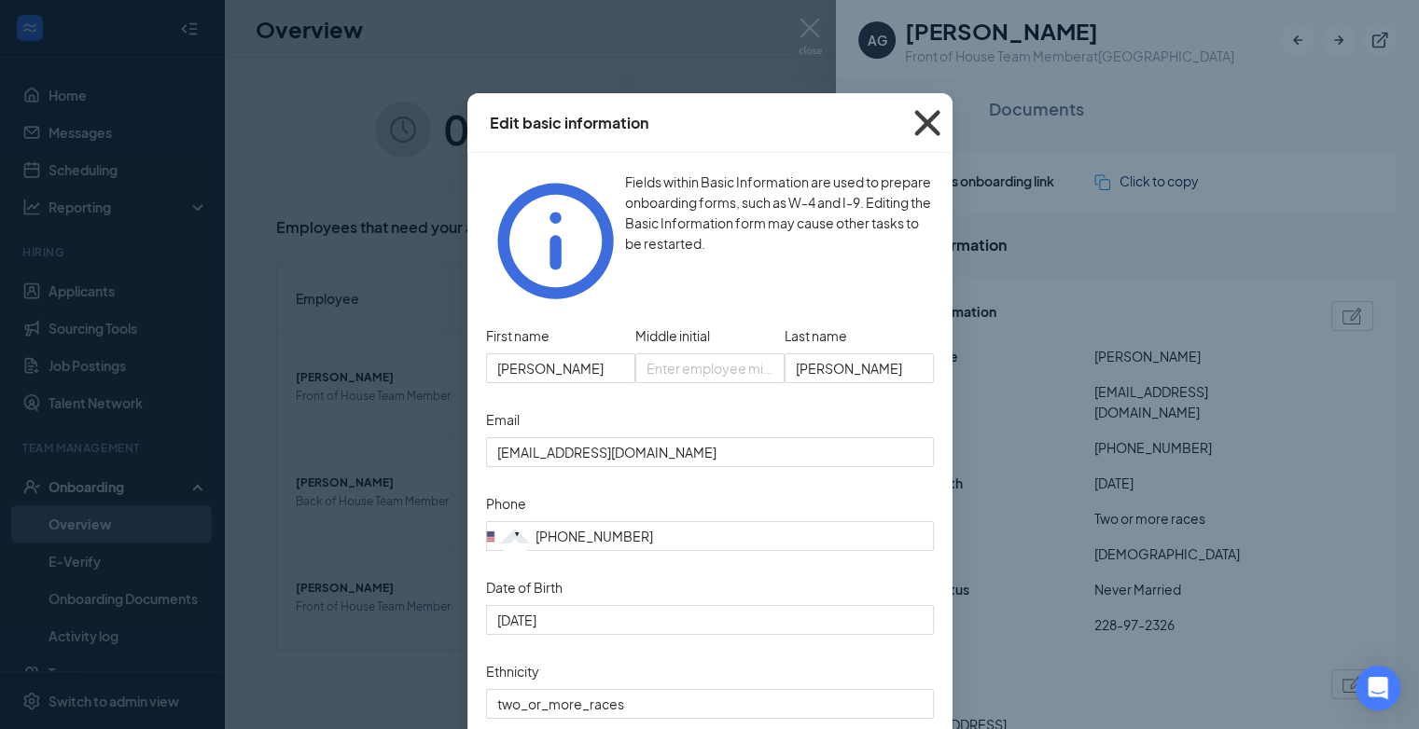
click at [918, 118] on icon "Cross" at bounding box center [927, 123] width 50 height 50
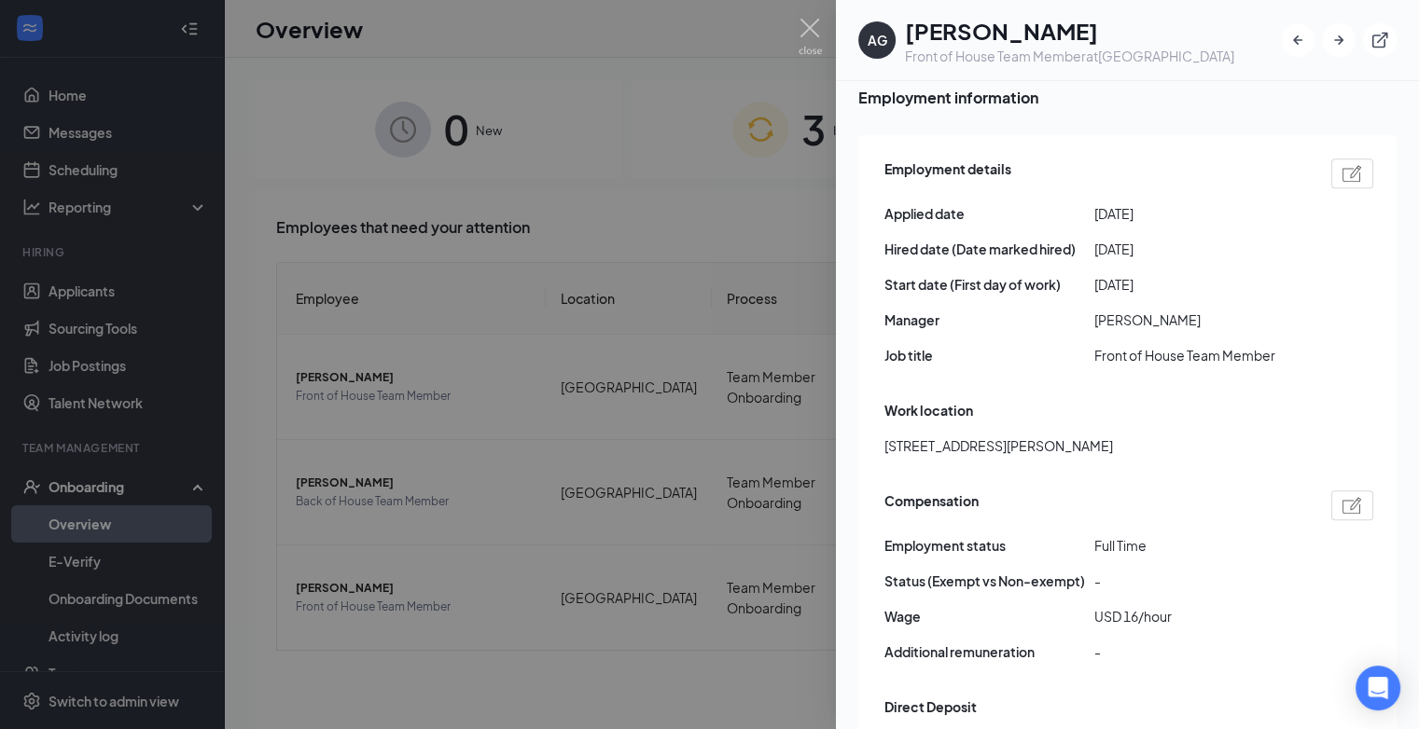
scroll to position [933, 0]
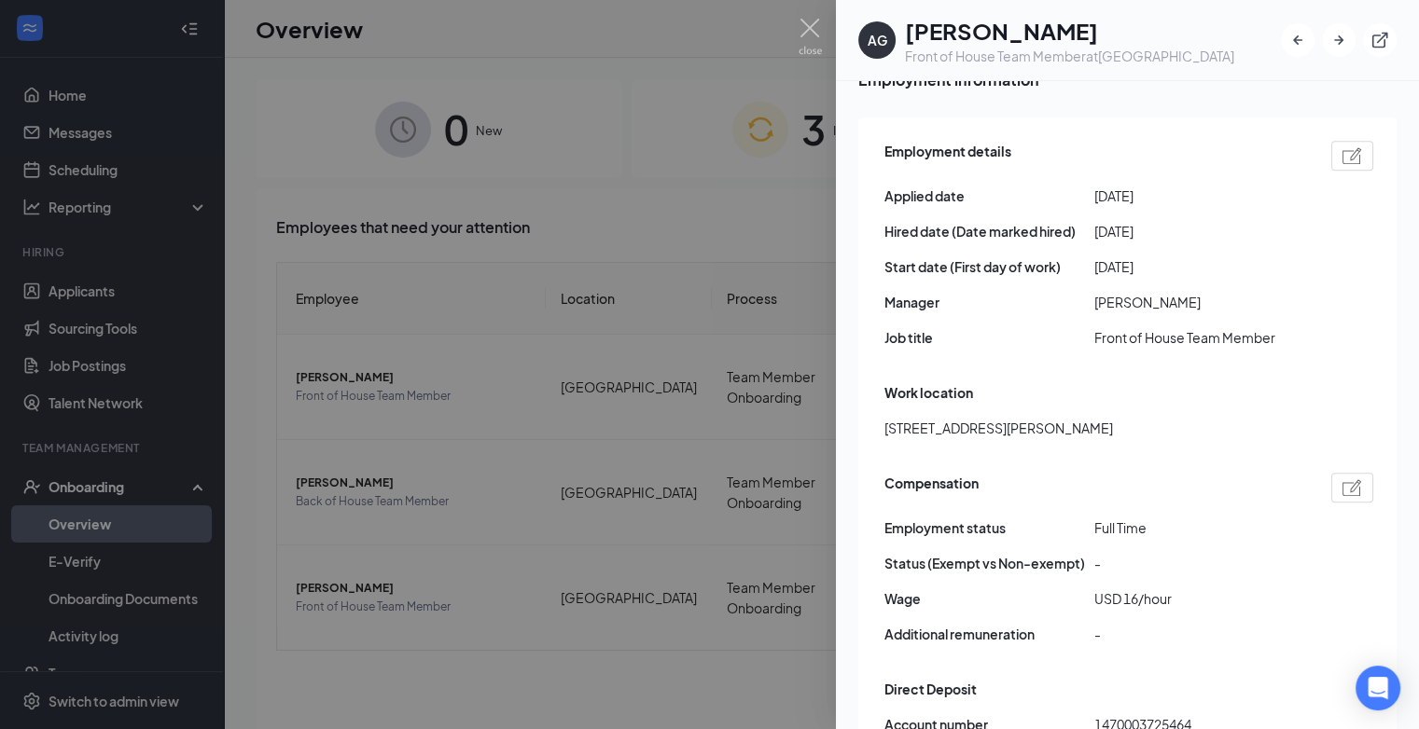
click at [811, 19] on img at bounding box center [809, 37] width 23 height 36
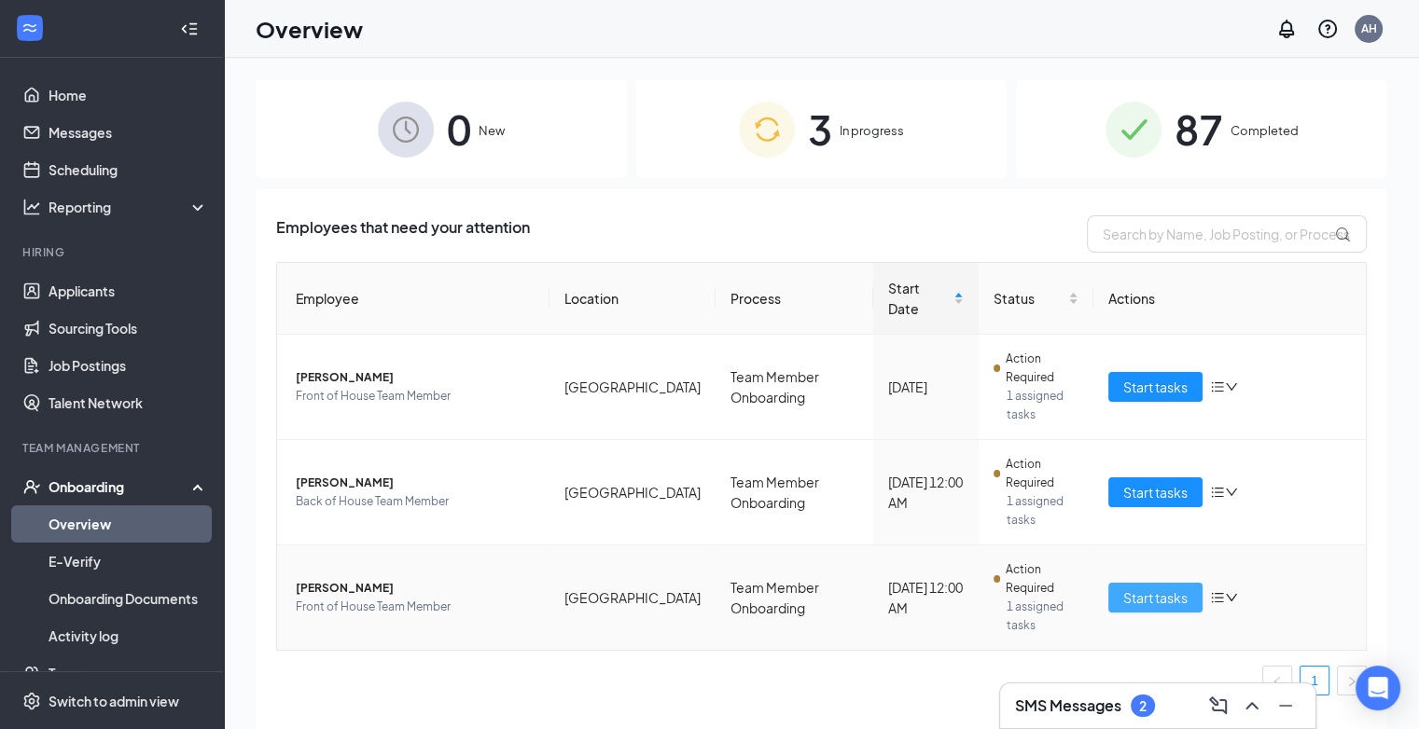
click at [1131, 588] on span "Start tasks" at bounding box center [1155, 598] width 64 height 21
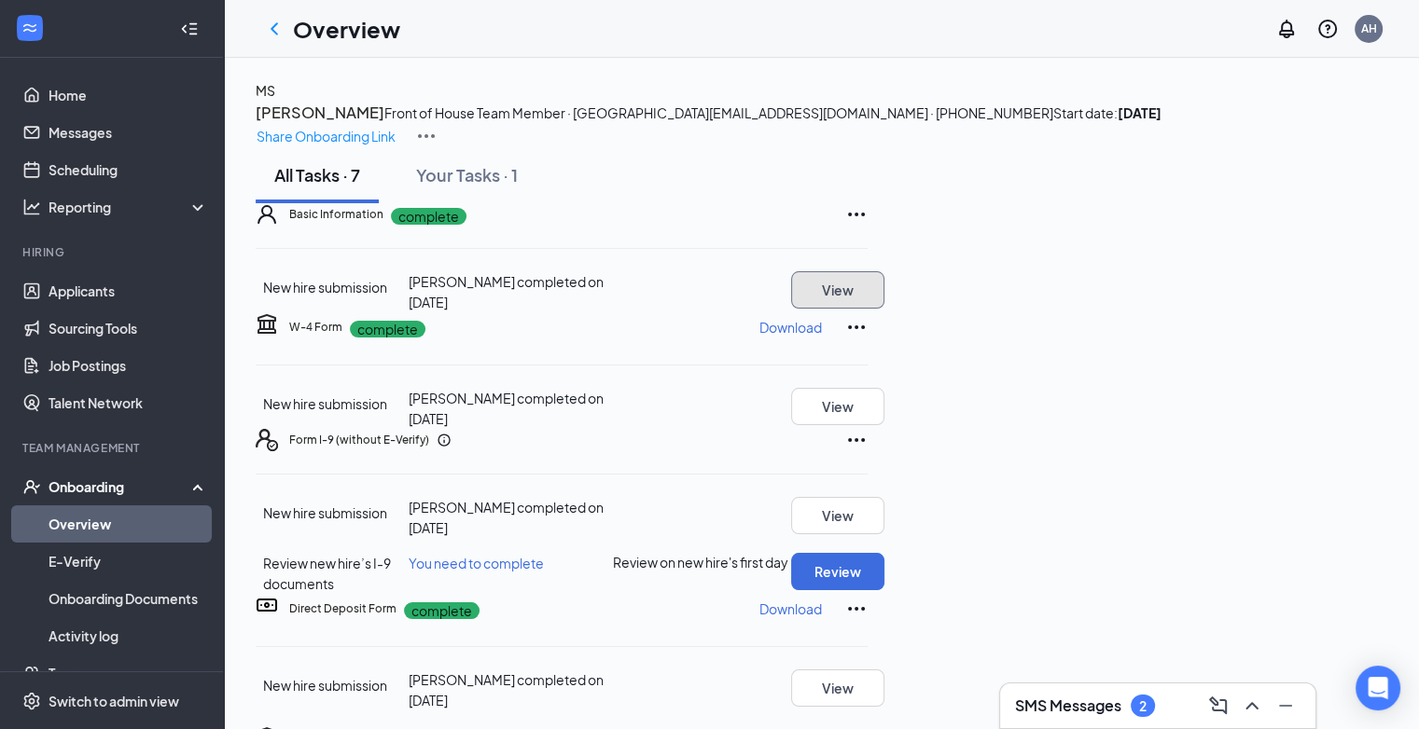
click at [884, 309] on button "View" at bounding box center [837, 289] width 93 height 37
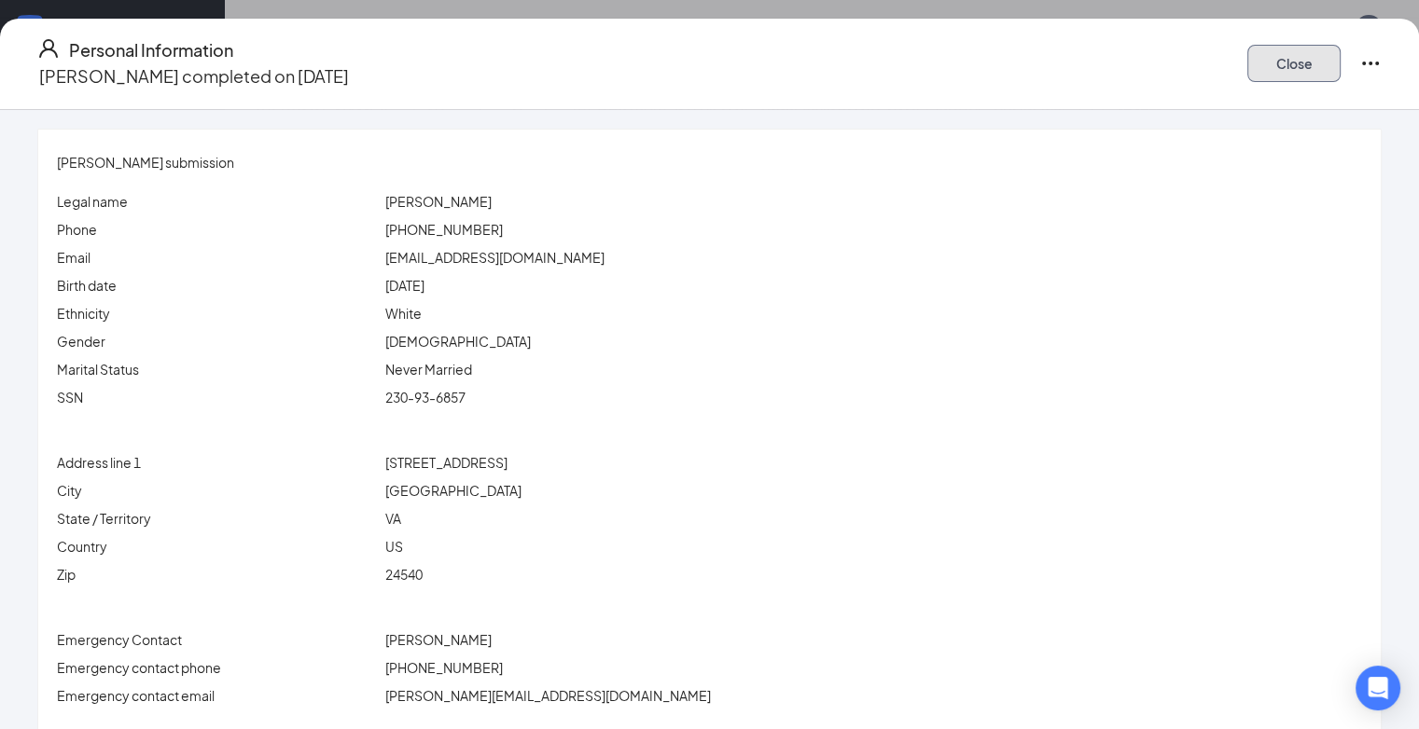
click at [1280, 54] on button "Close" at bounding box center [1293, 63] width 93 height 37
